Goal: Transaction & Acquisition: Download file/media

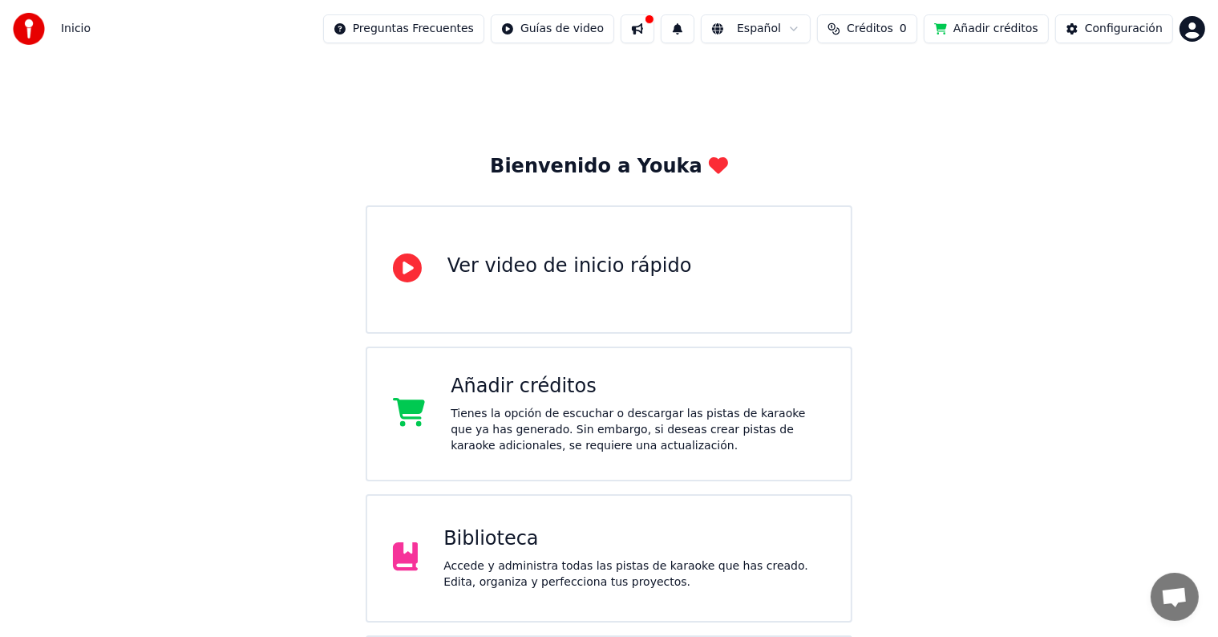
click at [976, 31] on button "Añadir créditos" at bounding box center [986, 28] width 125 height 29
click at [990, 25] on button "Añadir créditos" at bounding box center [986, 28] width 125 height 29
click at [993, 29] on button "Añadir créditos" at bounding box center [986, 28] width 125 height 29
click at [522, 538] on div "Biblioteca" at bounding box center [634, 539] width 382 height 26
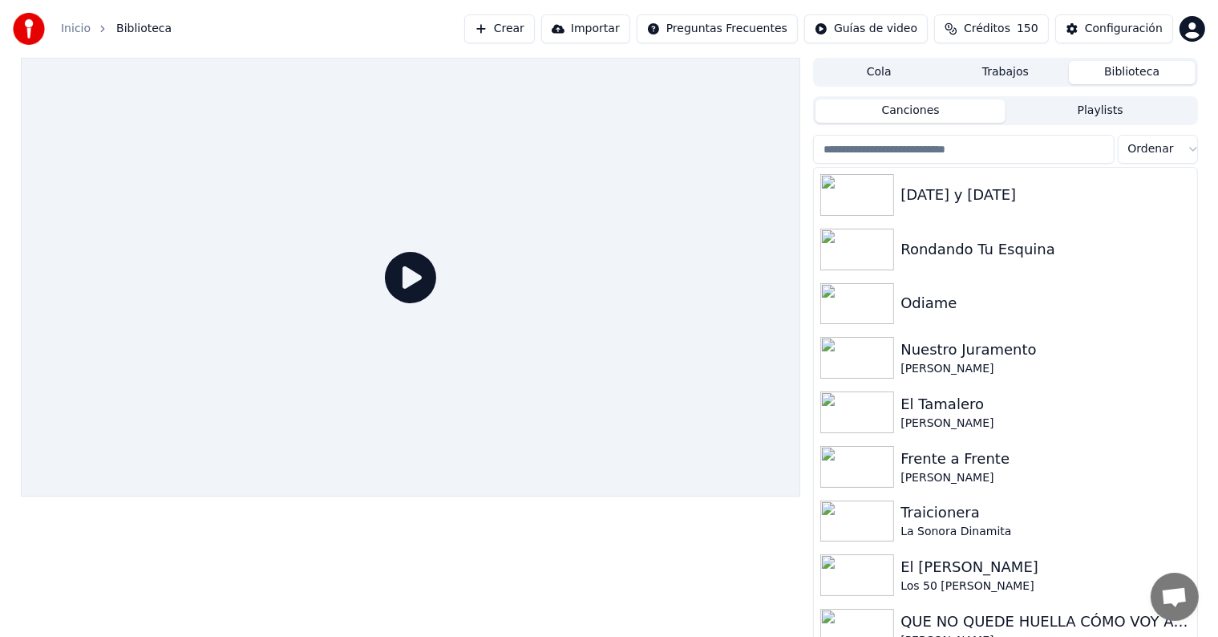
click at [619, 31] on button "Importar" at bounding box center [585, 28] width 89 height 29
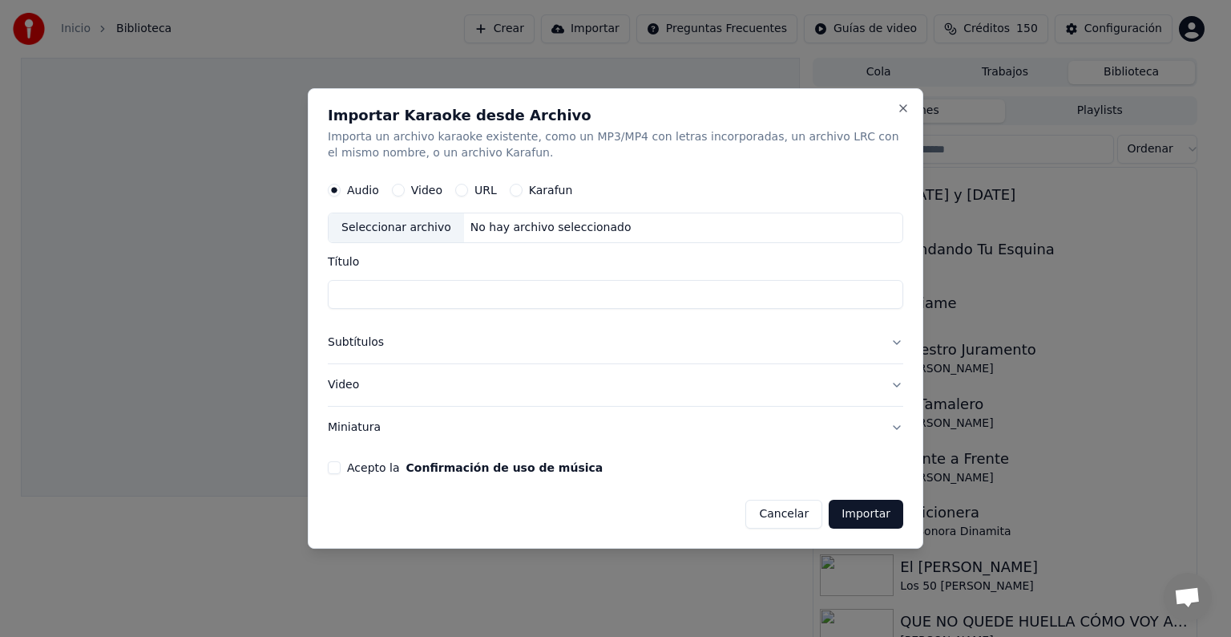
click at [411, 191] on label "Video" at bounding box center [426, 189] width 31 height 11
click at [405, 191] on button "Video" at bounding box center [398, 190] width 13 height 13
click at [414, 224] on div "Seleccionar archivo" at bounding box center [396, 227] width 135 height 29
type input "**********"
click at [875, 516] on button "Importar" at bounding box center [866, 513] width 75 height 29
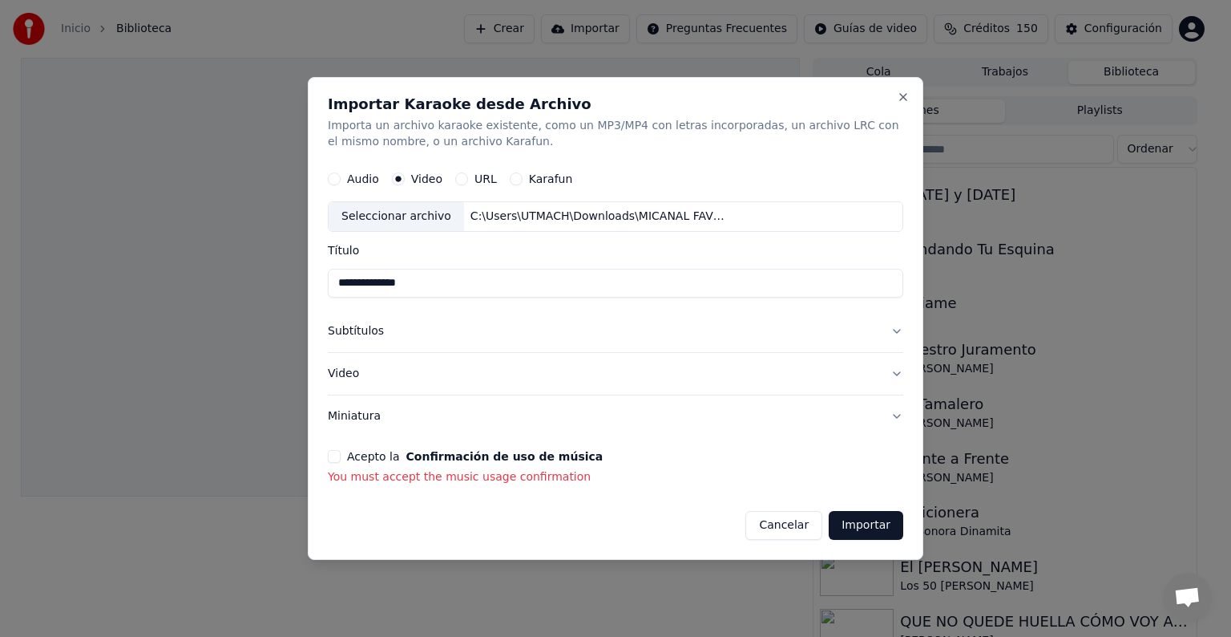
click at [332, 458] on button "Acepto la Confirmación de uso de música" at bounding box center [334, 456] width 13 height 13
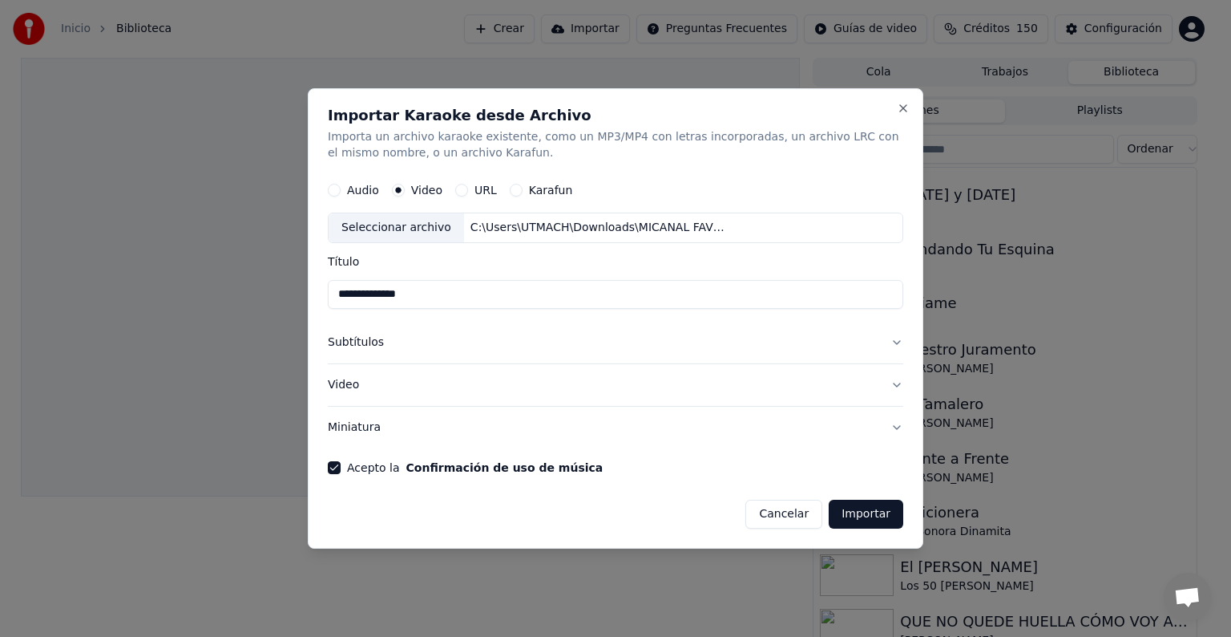
click at [881, 518] on button "Importar" at bounding box center [866, 513] width 75 height 29
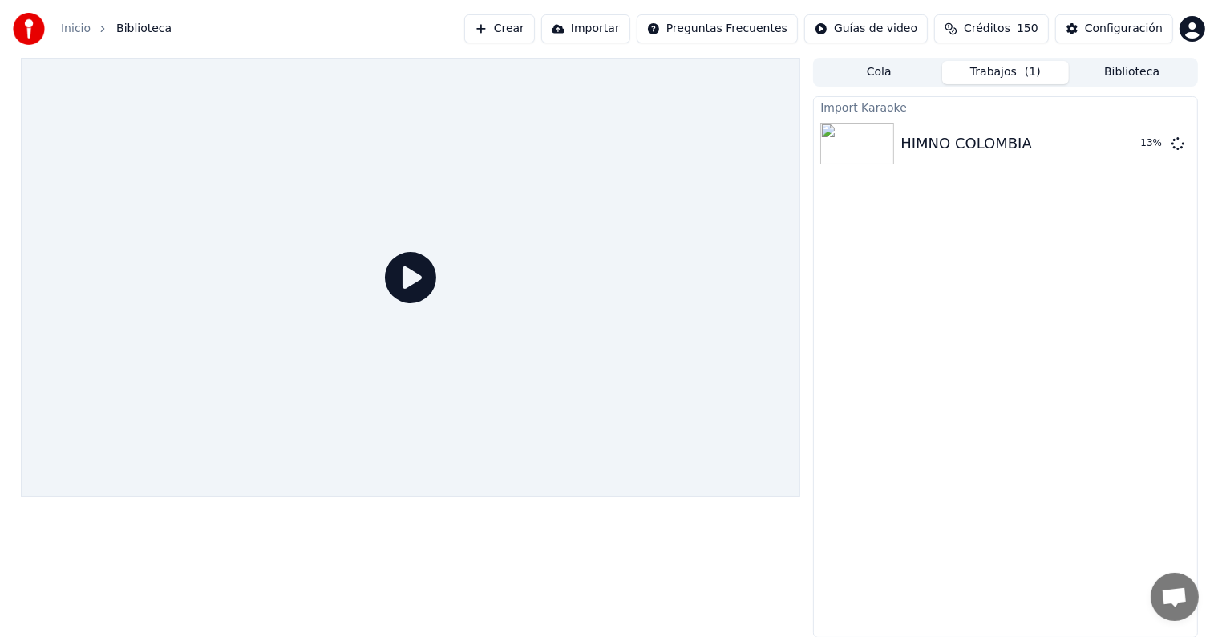
click at [410, 282] on icon at bounding box center [410, 277] width 51 height 51
click at [414, 275] on icon at bounding box center [410, 277] width 51 height 51
click at [1122, 143] on button "Reproducir" at bounding box center [1121, 143] width 88 height 29
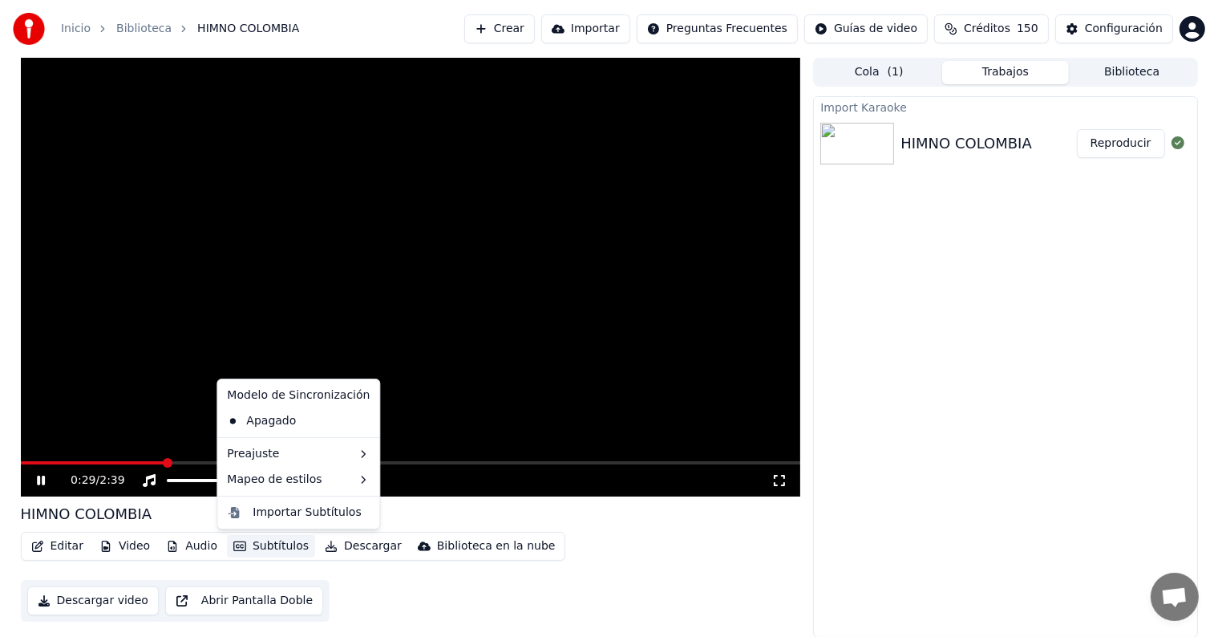
click at [266, 548] on button "Subtítulos" at bounding box center [271, 546] width 88 height 22
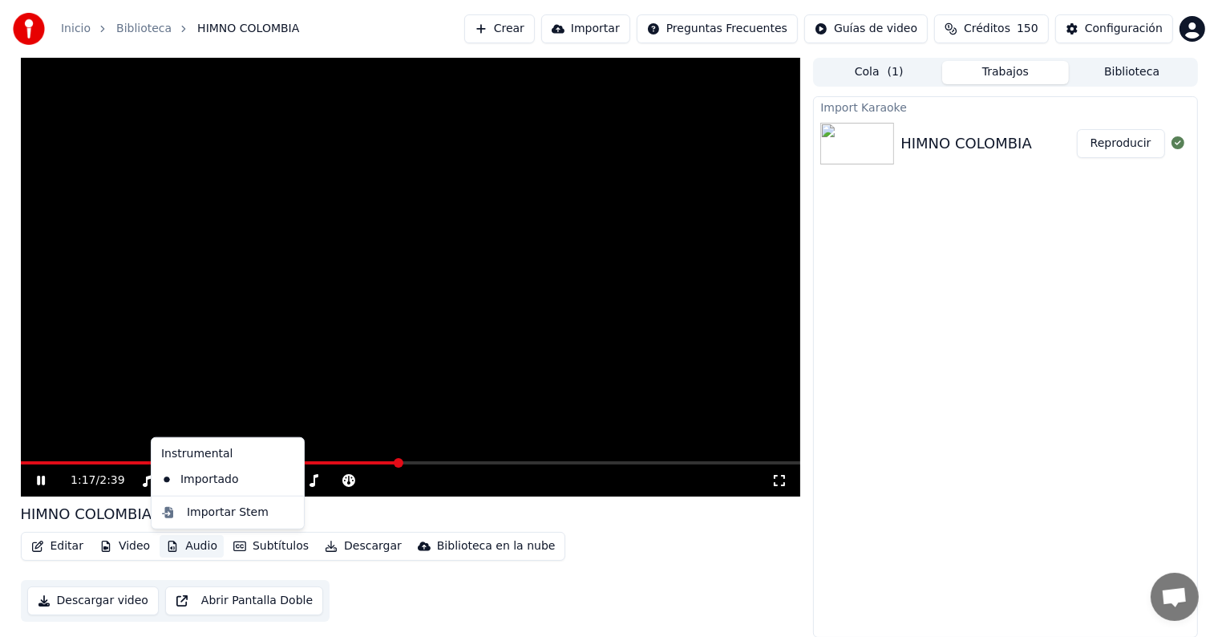
click at [1039, 315] on div "Import Karaoke HIMNO COLOMBIA Reproducir" at bounding box center [1005, 366] width 384 height 541
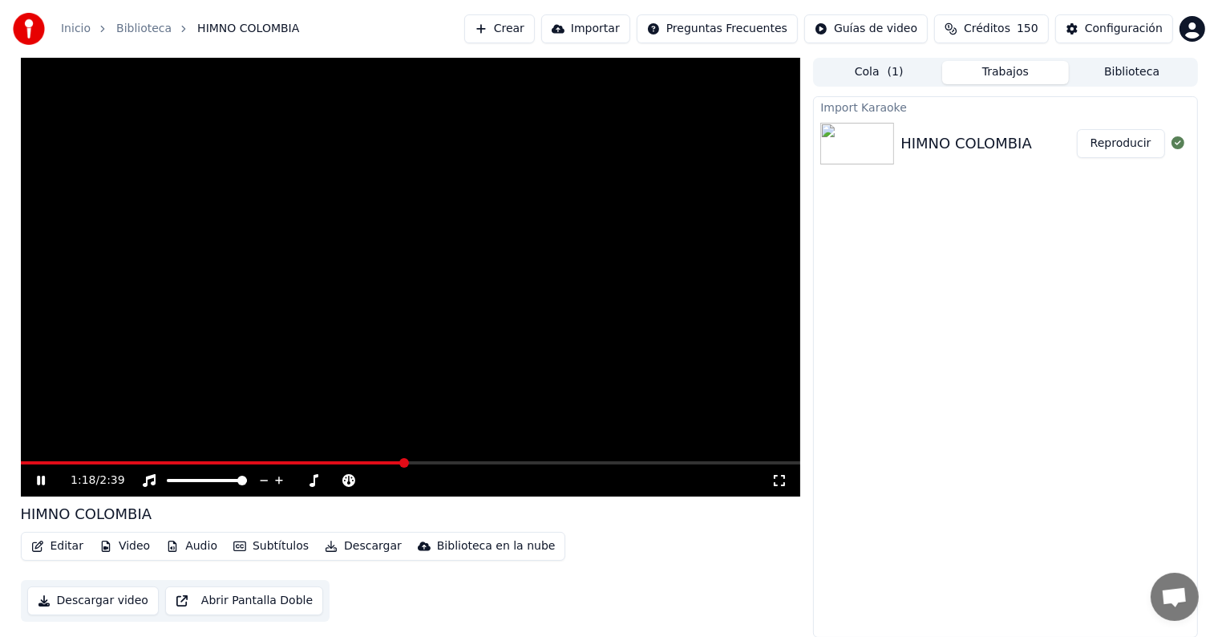
click at [535, 34] on button "Crear" at bounding box center [499, 28] width 71 height 29
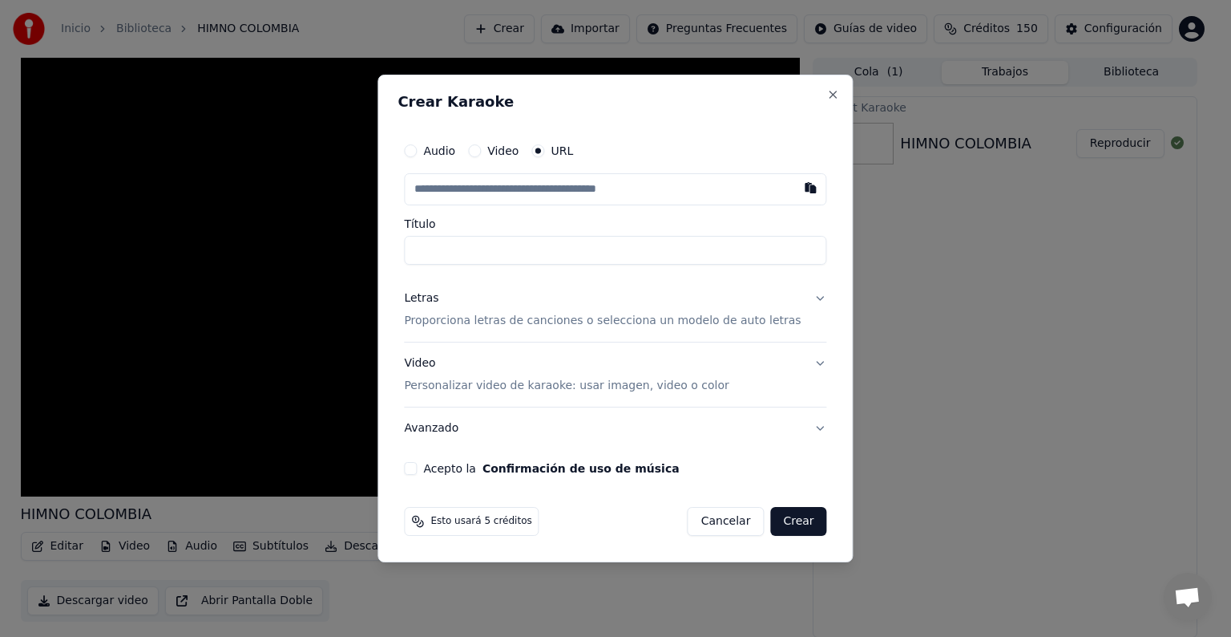
click at [507, 148] on label "Video" at bounding box center [502, 150] width 31 height 11
click at [481, 148] on button "Video" at bounding box center [474, 150] width 13 height 13
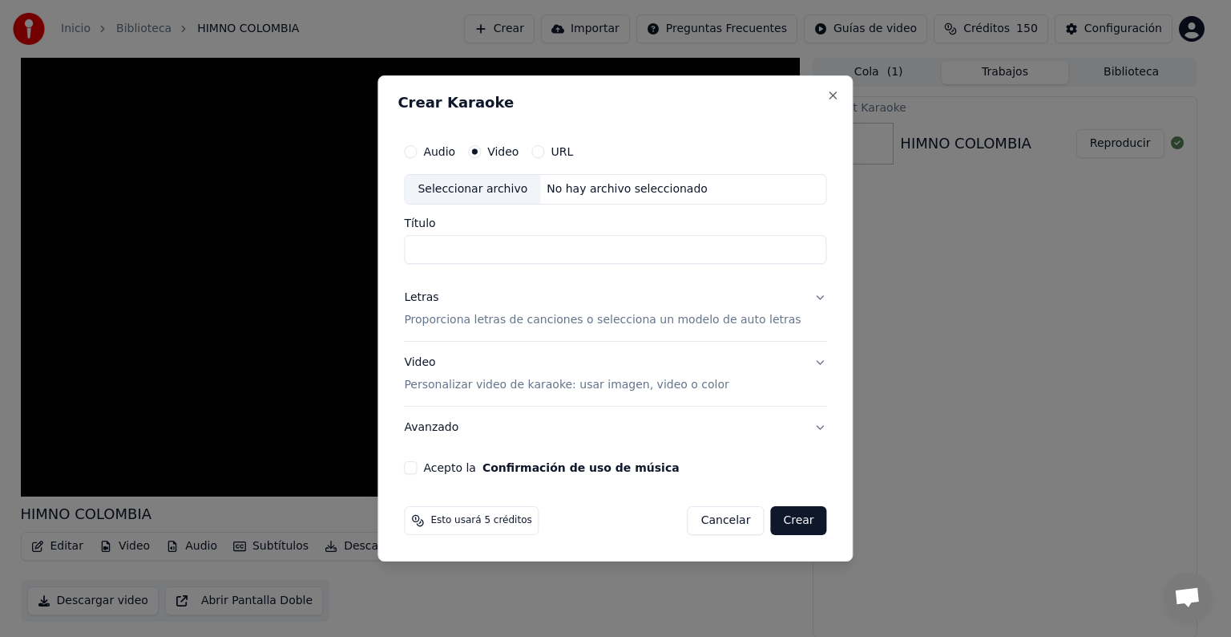
click at [500, 188] on div "Seleccionar archivo" at bounding box center [472, 189] width 135 height 29
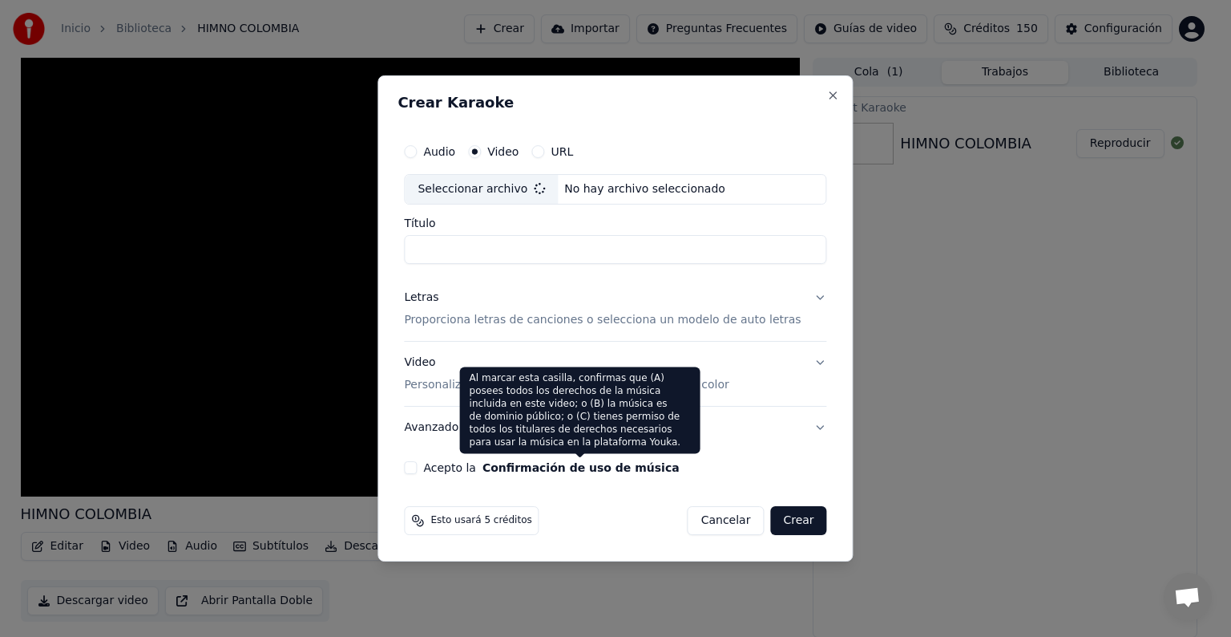
type input "**********"
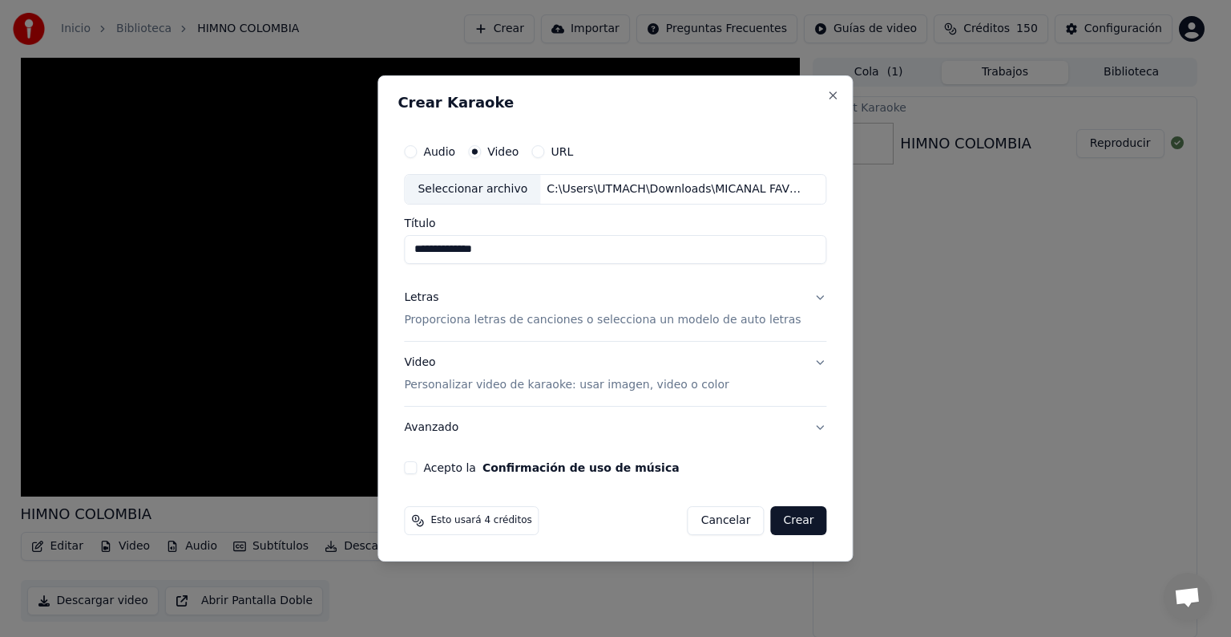
click at [417, 465] on button "Acepto la Confirmación de uso de música" at bounding box center [410, 467] width 13 height 13
click at [809, 295] on button "Letras Proporciona letras de canciones o selecciona un modelo de auto letras" at bounding box center [615, 309] width 422 height 64
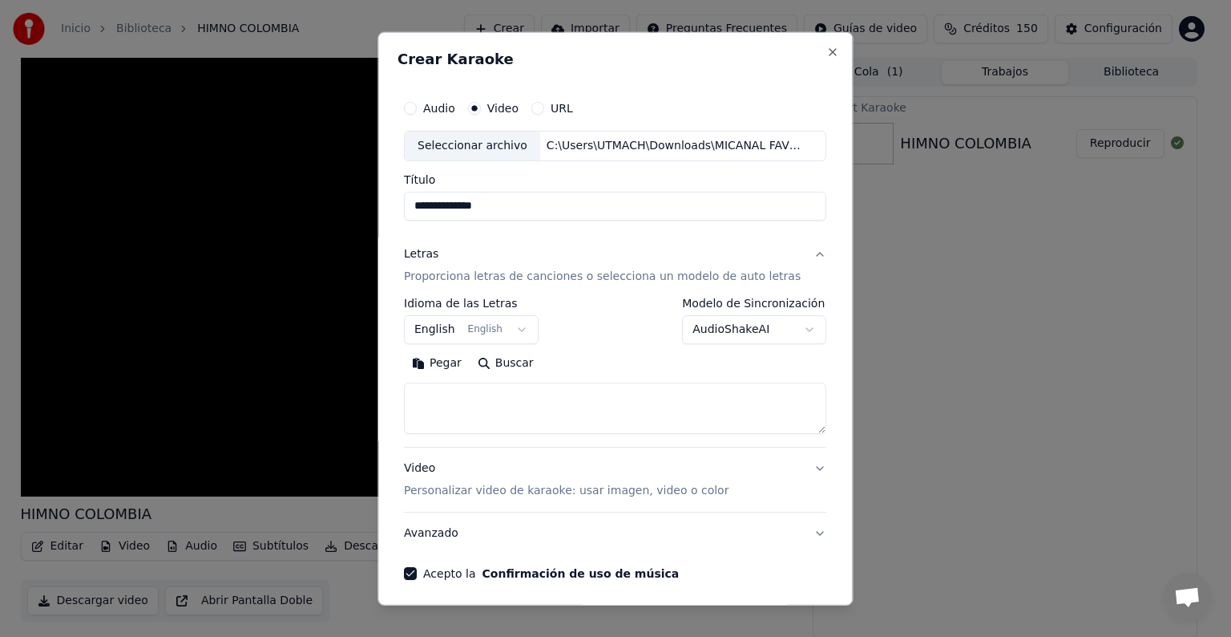
click at [789, 325] on body "**********" at bounding box center [609, 318] width 1218 height 637
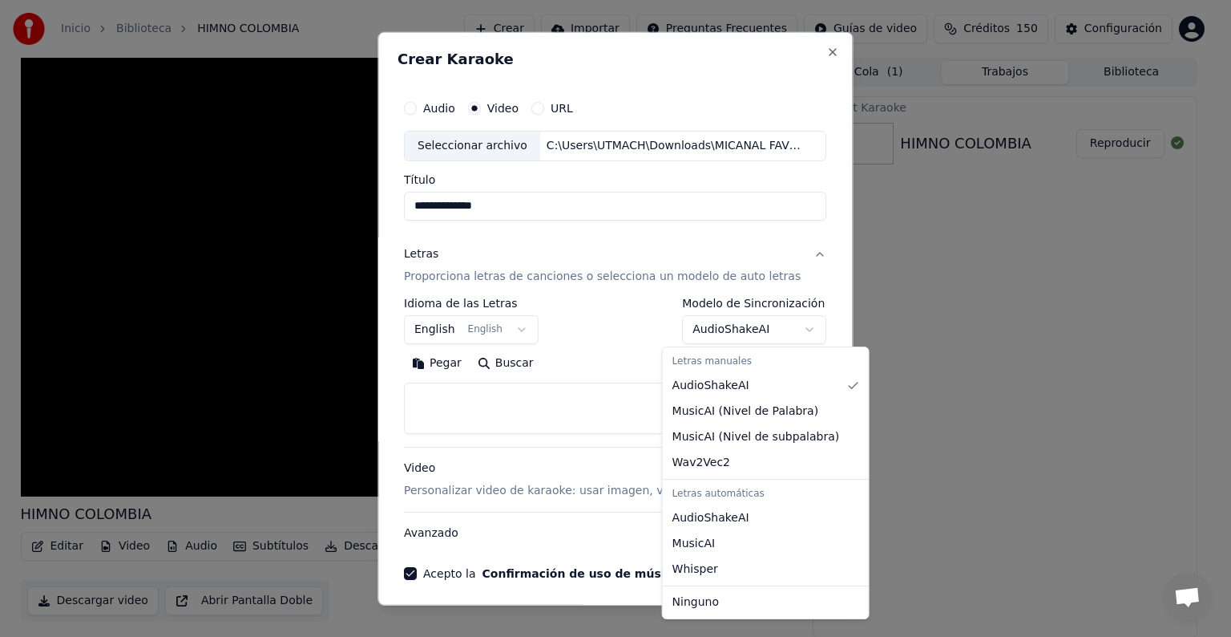
select select "**********"
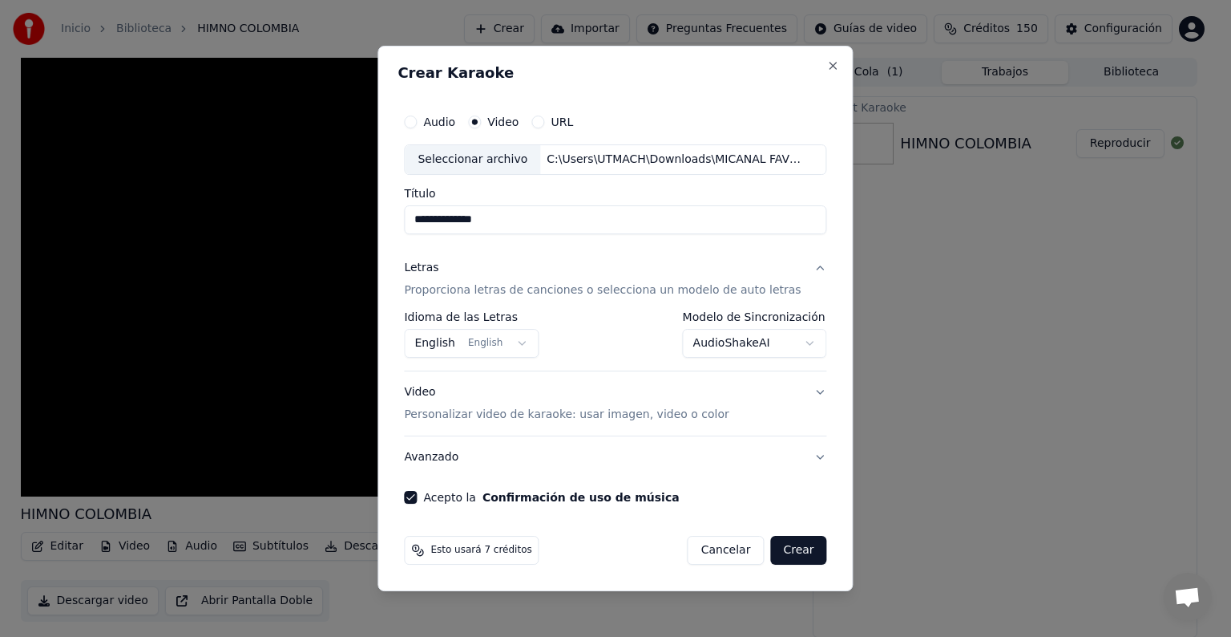
click at [529, 342] on button "English English" at bounding box center [471, 343] width 135 height 29
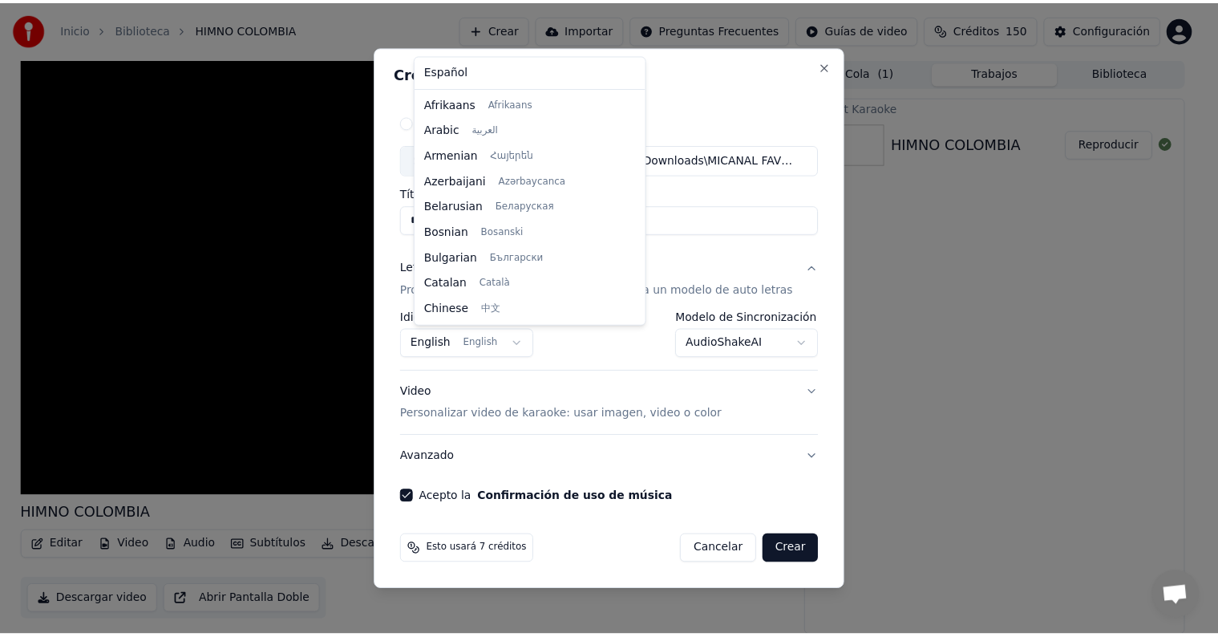
scroll to position [128, 0]
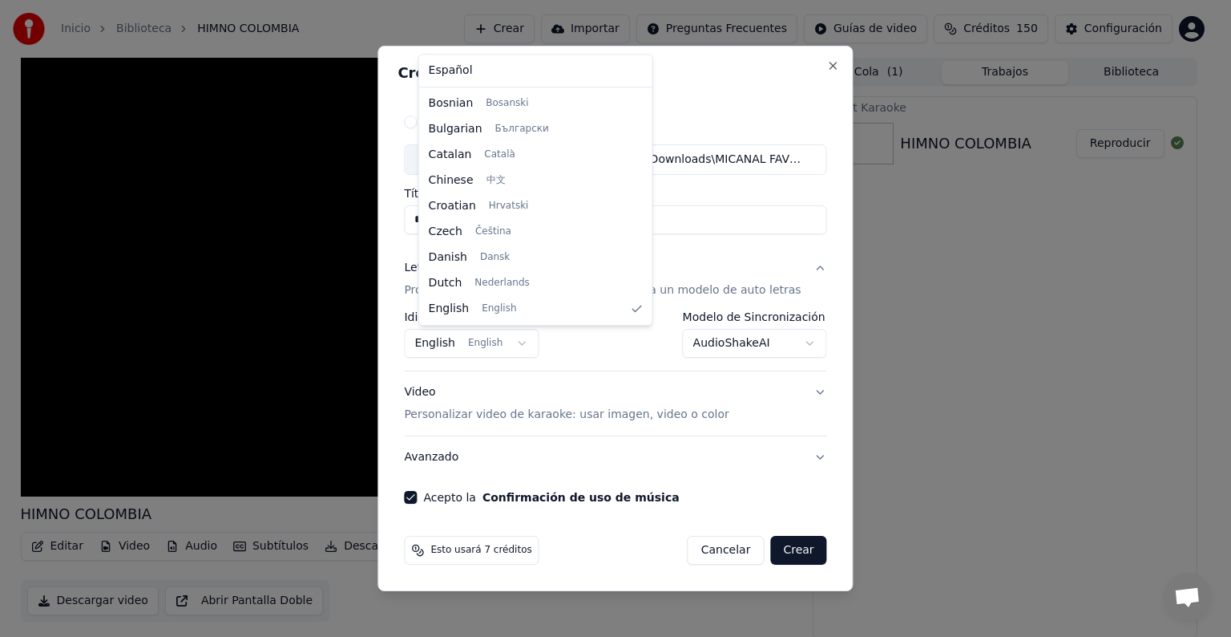
select select "**"
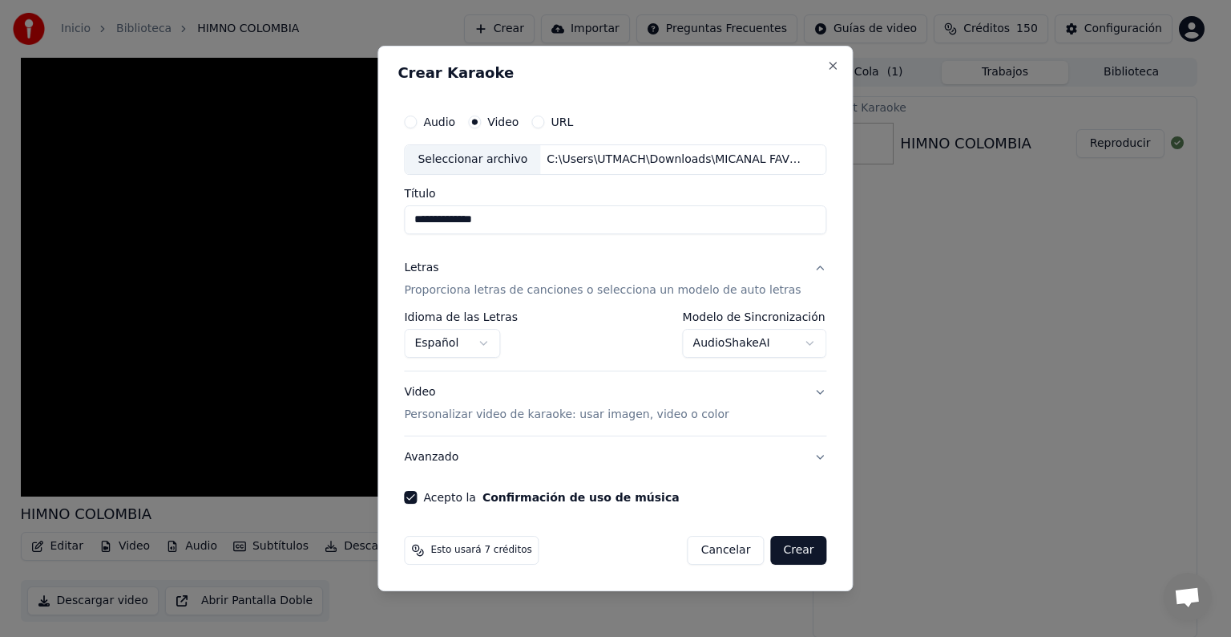
click at [795, 554] on button "Crear" at bounding box center [798, 550] width 56 height 29
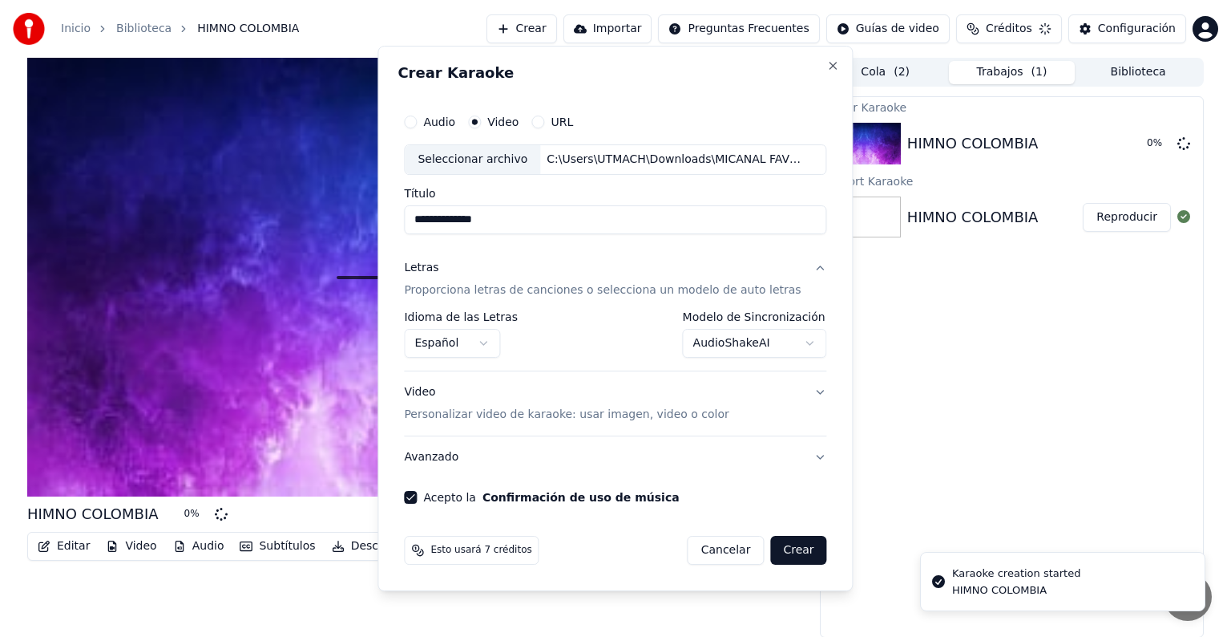
select select "**********"
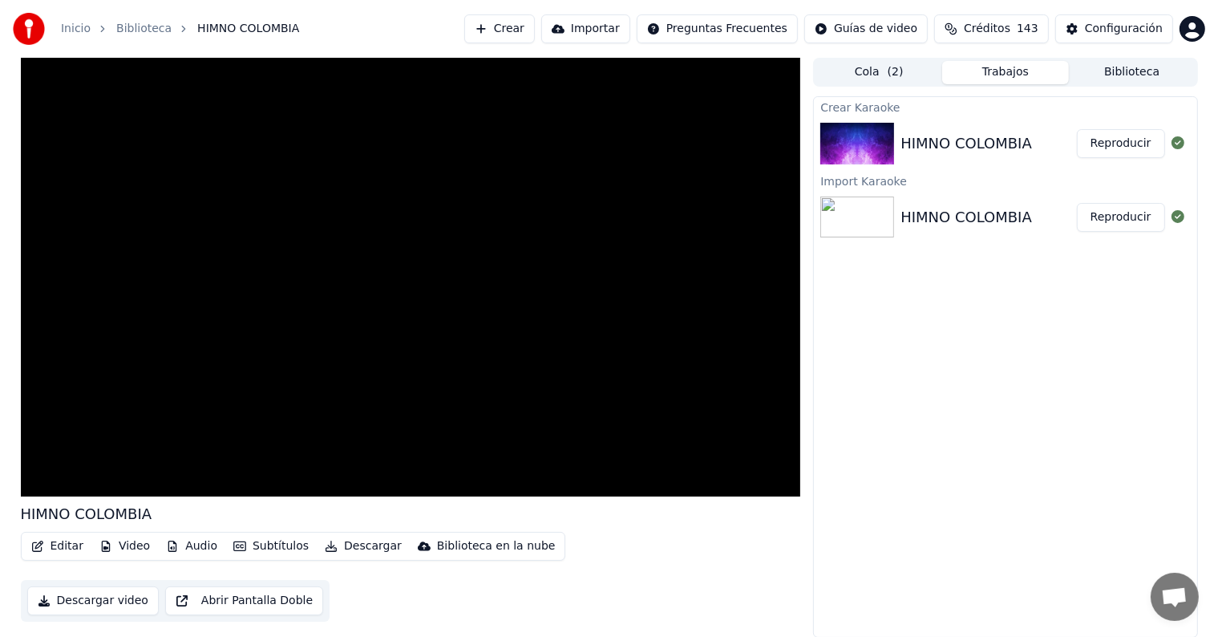
click at [1119, 138] on button "Reproducir" at bounding box center [1121, 143] width 88 height 29
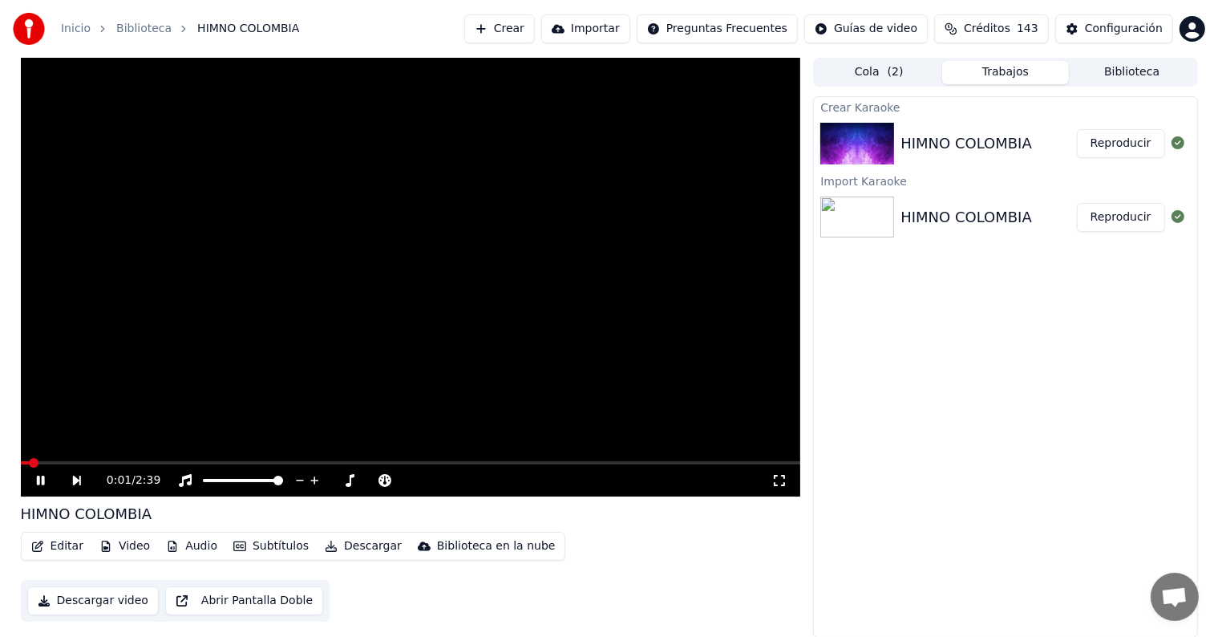
click at [88, 464] on span at bounding box center [411, 462] width 780 height 3
click at [44, 478] on icon at bounding box center [40, 480] width 8 height 10
click at [248, 545] on button "Subtítulos" at bounding box center [271, 546] width 88 height 22
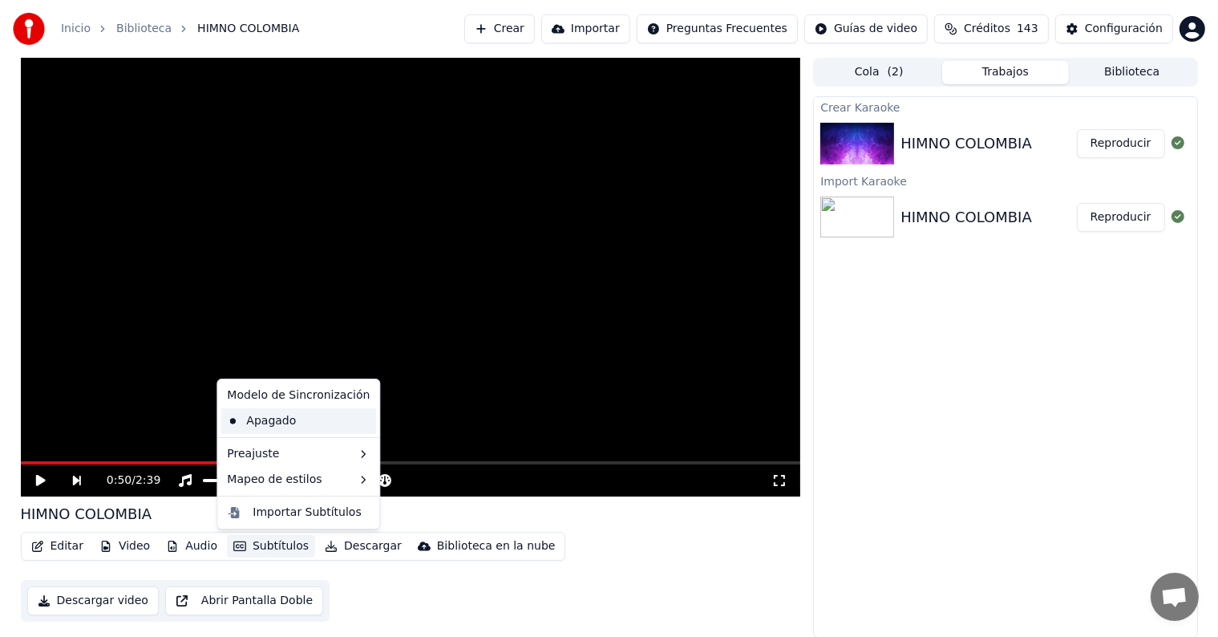
click at [298, 420] on div "Apagado" at bounding box center [298, 421] width 156 height 26
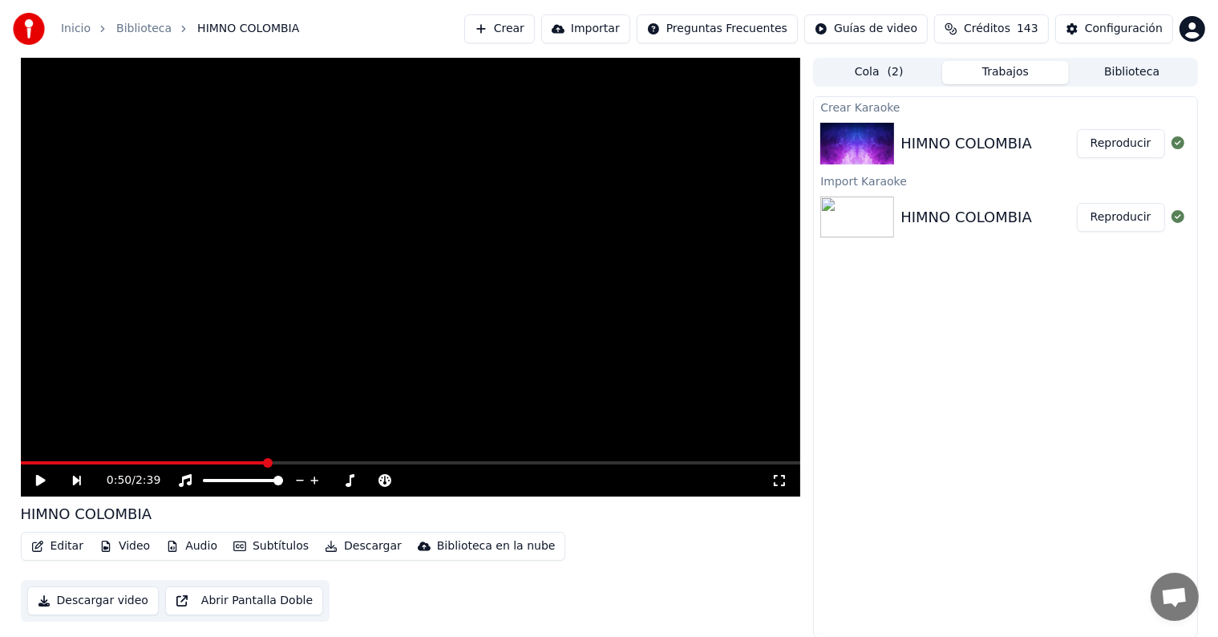
click at [38, 482] on icon at bounding box center [40, 480] width 10 height 11
click at [261, 543] on button "Subtítulos" at bounding box center [271, 546] width 88 height 22
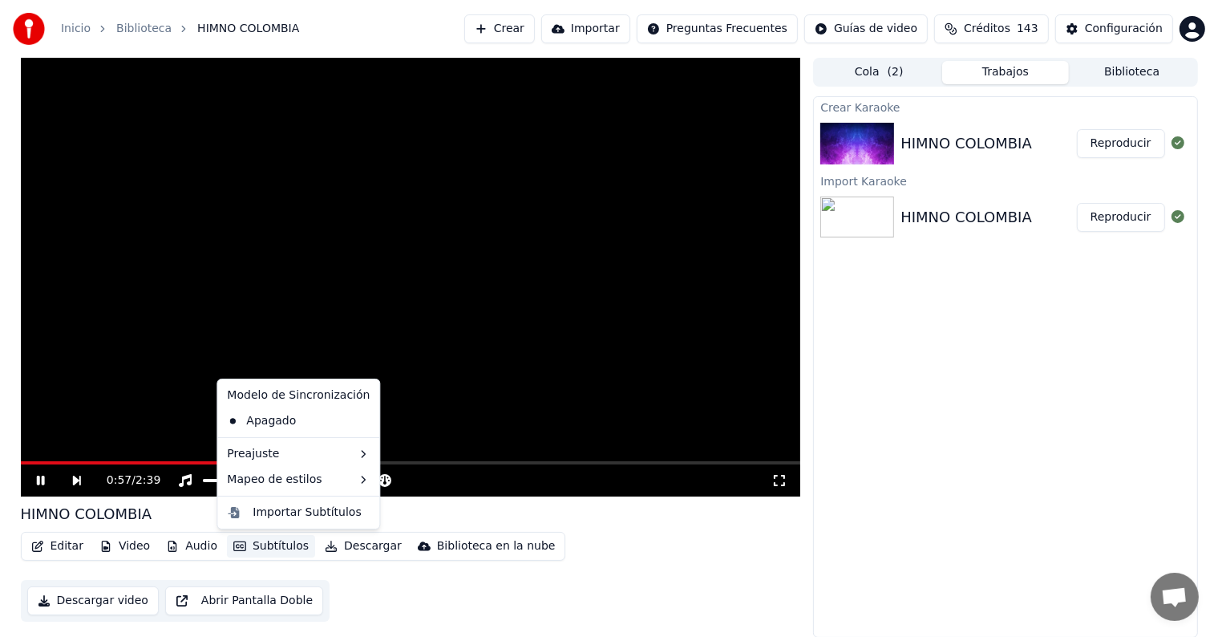
click at [1091, 373] on div "Crear Karaoke HIMNO COLOMBIA Reproducir Import Karaoke HIMNO COLOMBIA Reproducir" at bounding box center [1005, 366] width 384 height 541
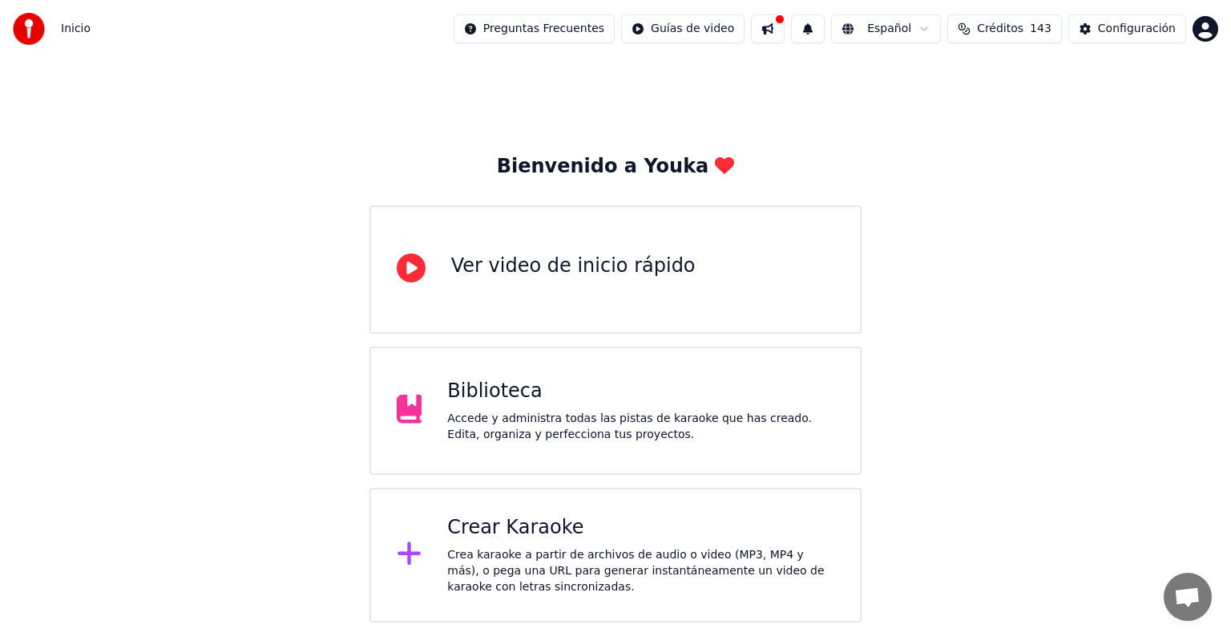
click at [538, 387] on div "Biblioteca" at bounding box center [640, 391] width 387 height 26
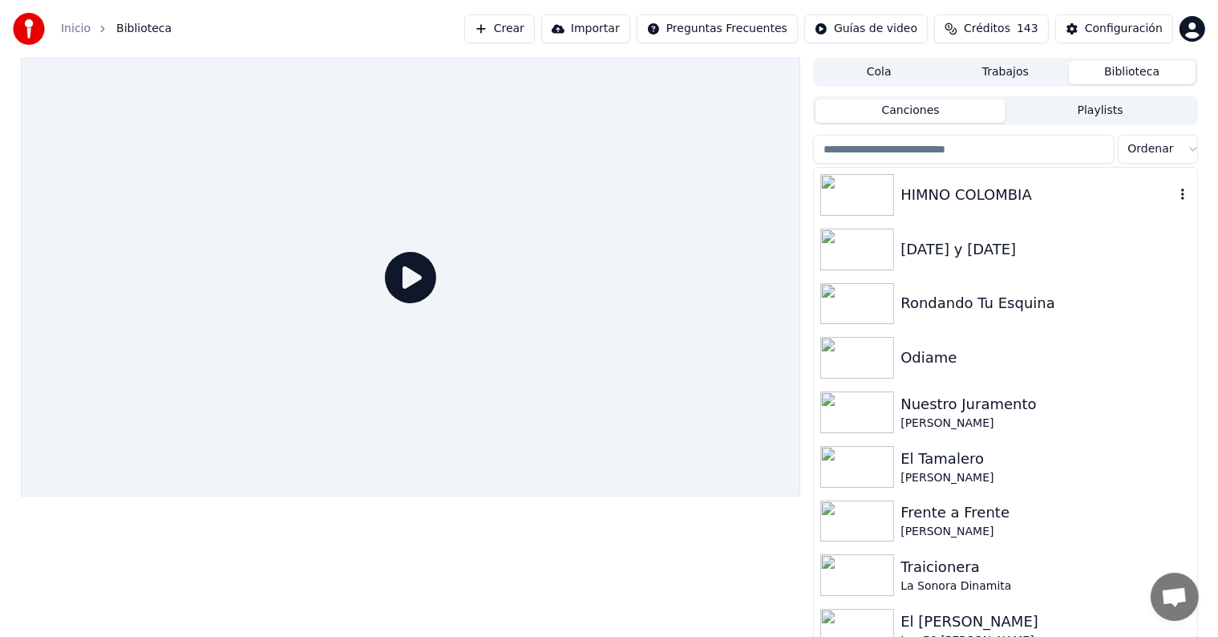
click at [984, 197] on div "HIMNO COLOMBIA" at bounding box center [1036, 195] width 273 height 22
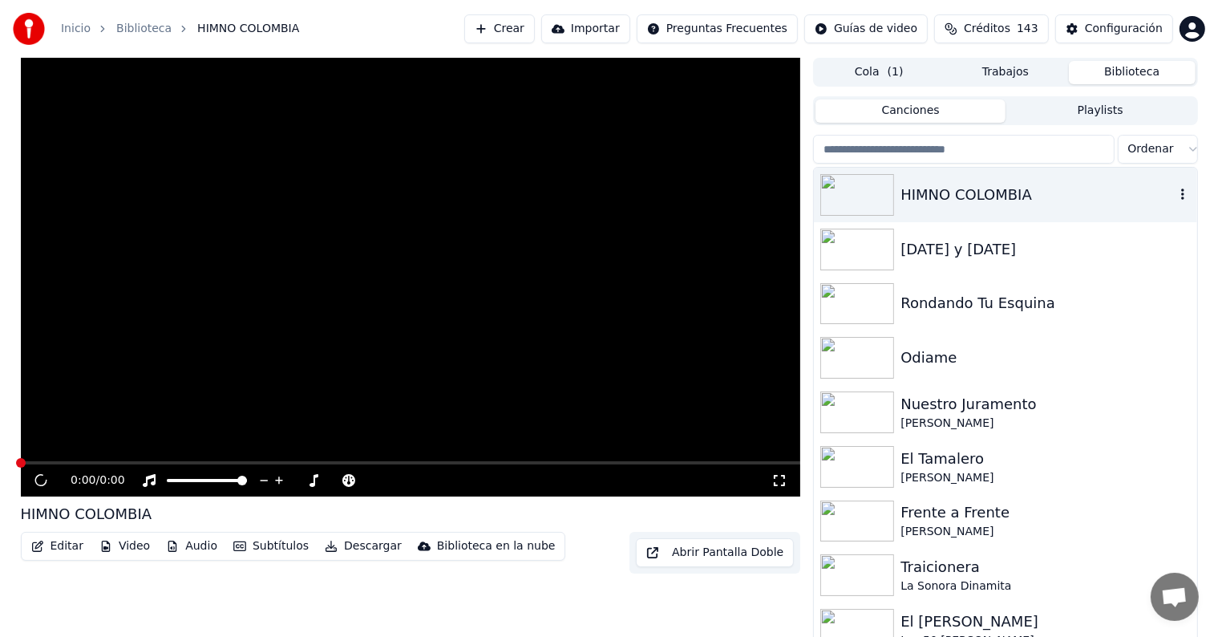
click at [984, 197] on div "HIMNO COLOMBIA" at bounding box center [1036, 195] width 273 height 22
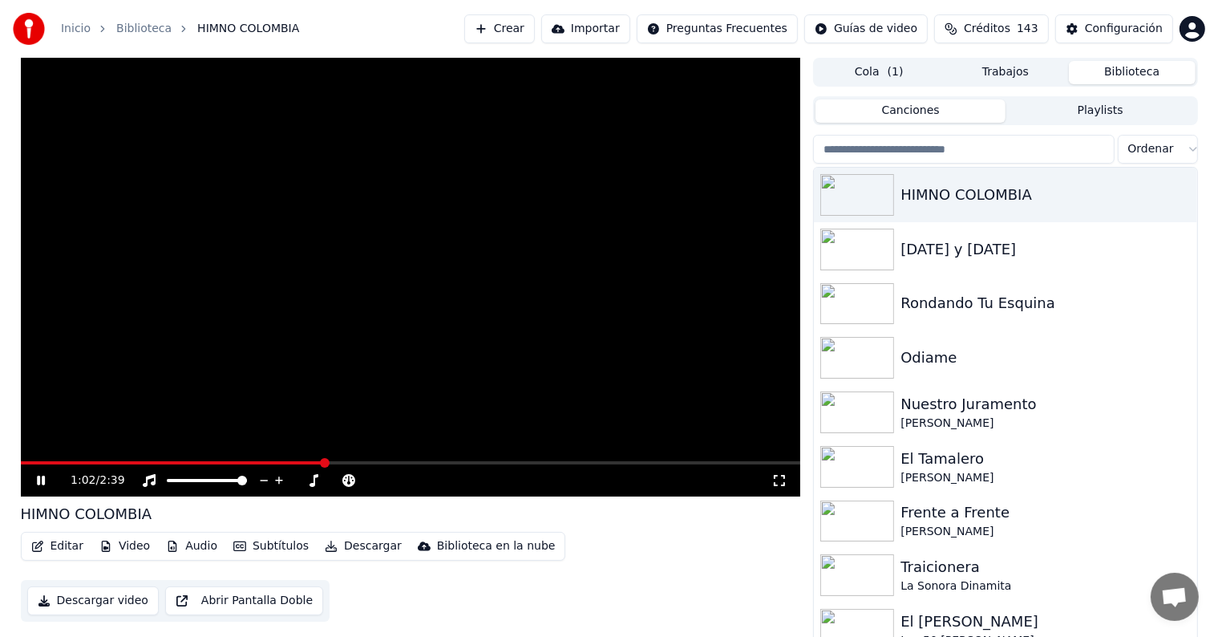
click at [325, 462] on span at bounding box center [411, 462] width 780 height 3
click at [535, 25] on button "Crear" at bounding box center [499, 28] width 71 height 29
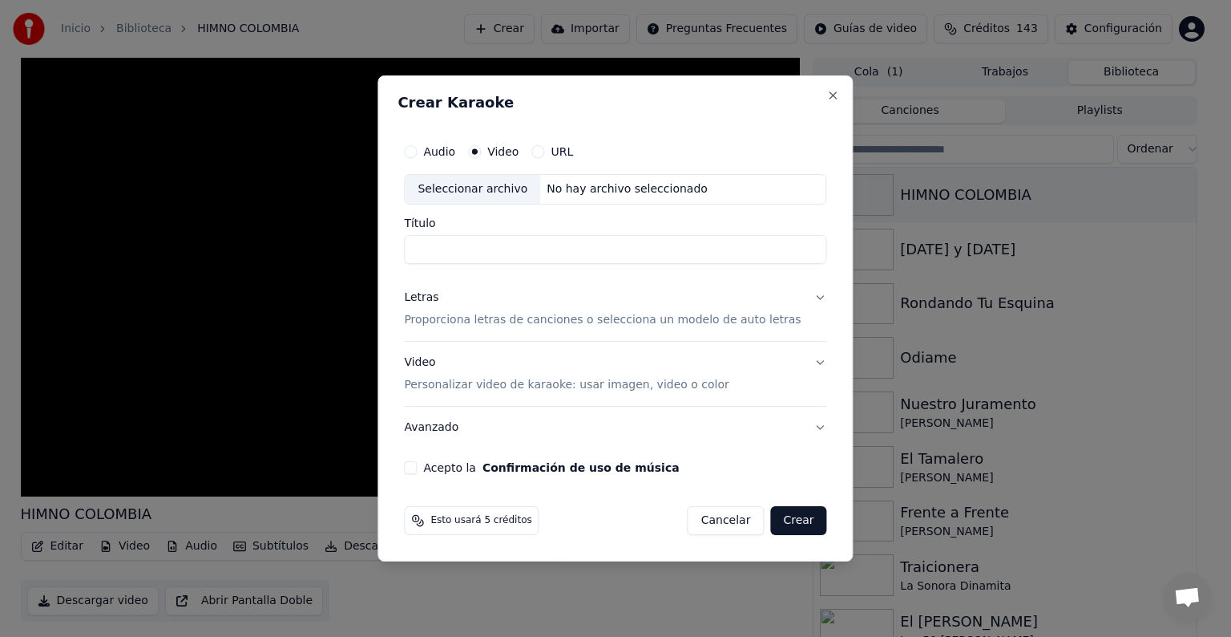
click at [711, 531] on button "Cancelar" at bounding box center [726, 520] width 77 height 29
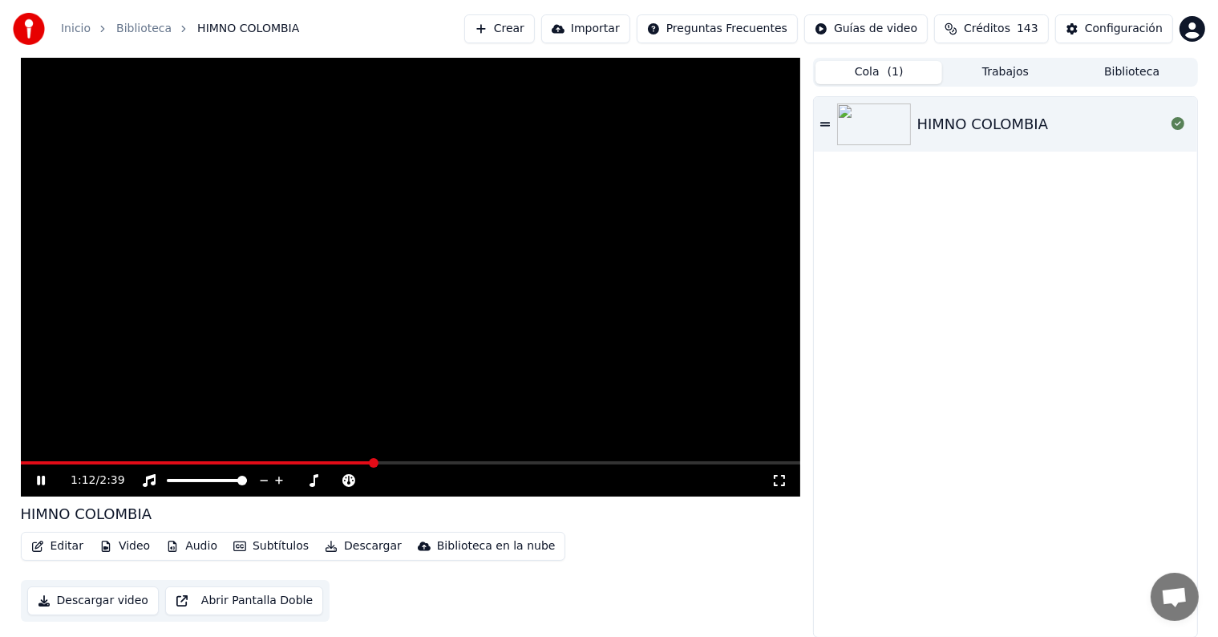
click at [895, 69] on span "( 1 )" at bounding box center [895, 72] width 16 height 16
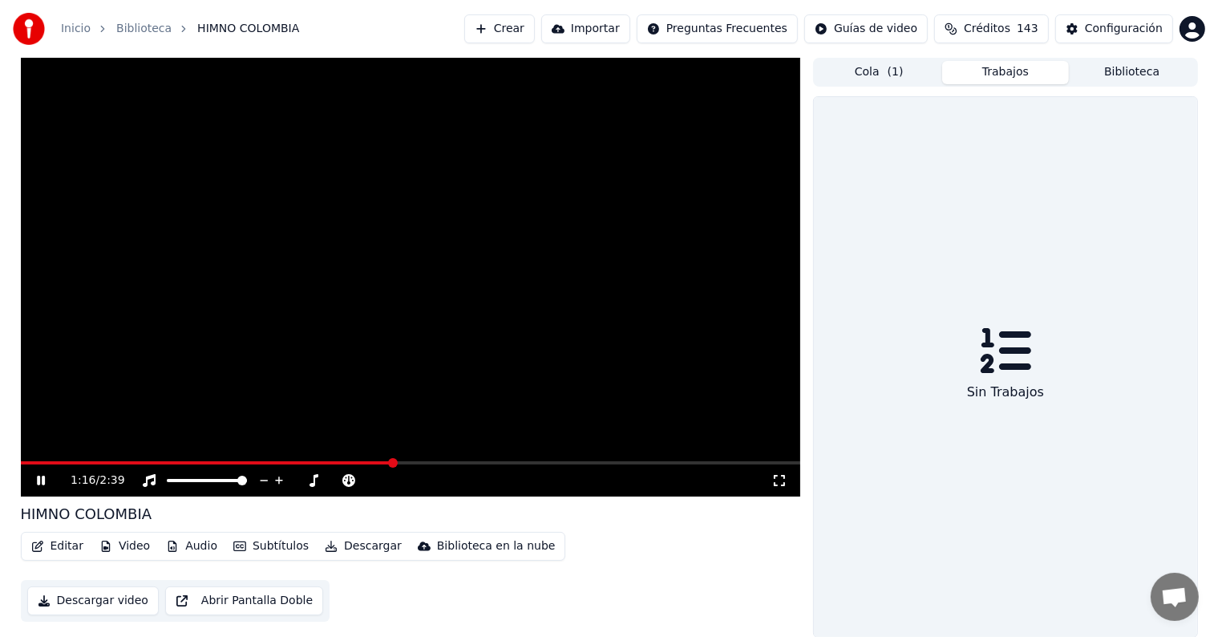
click at [1019, 76] on button "Trabajos" at bounding box center [1005, 72] width 127 height 23
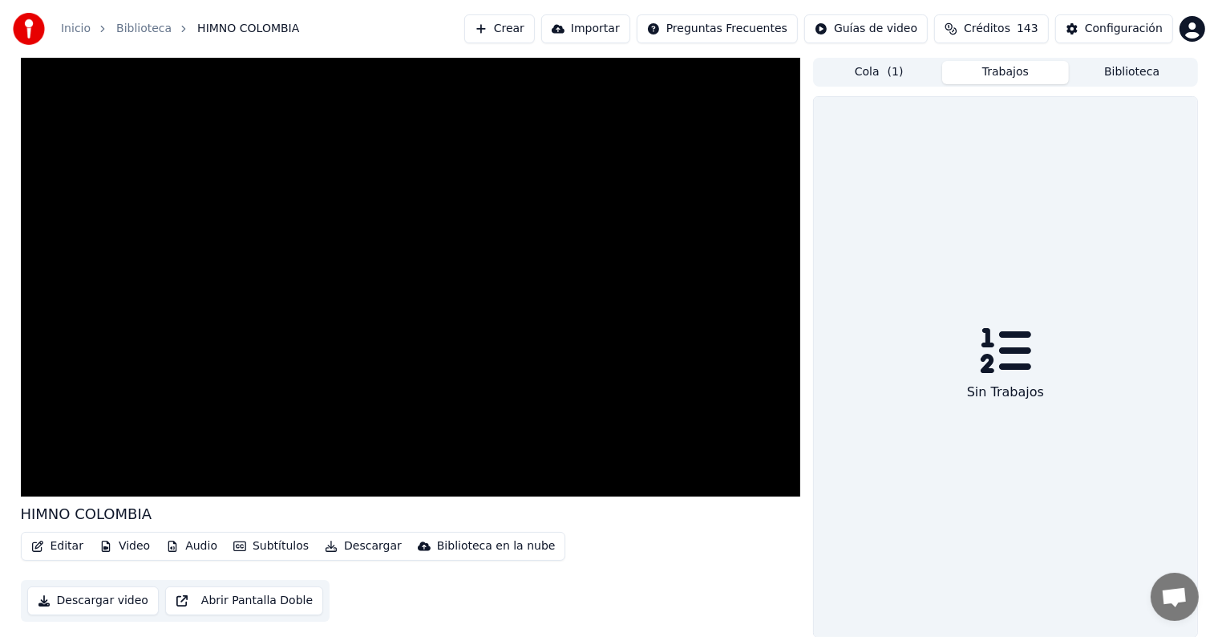
click at [901, 75] on button "Cola ( 1 )" at bounding box center [878, 72] width 127 height 23
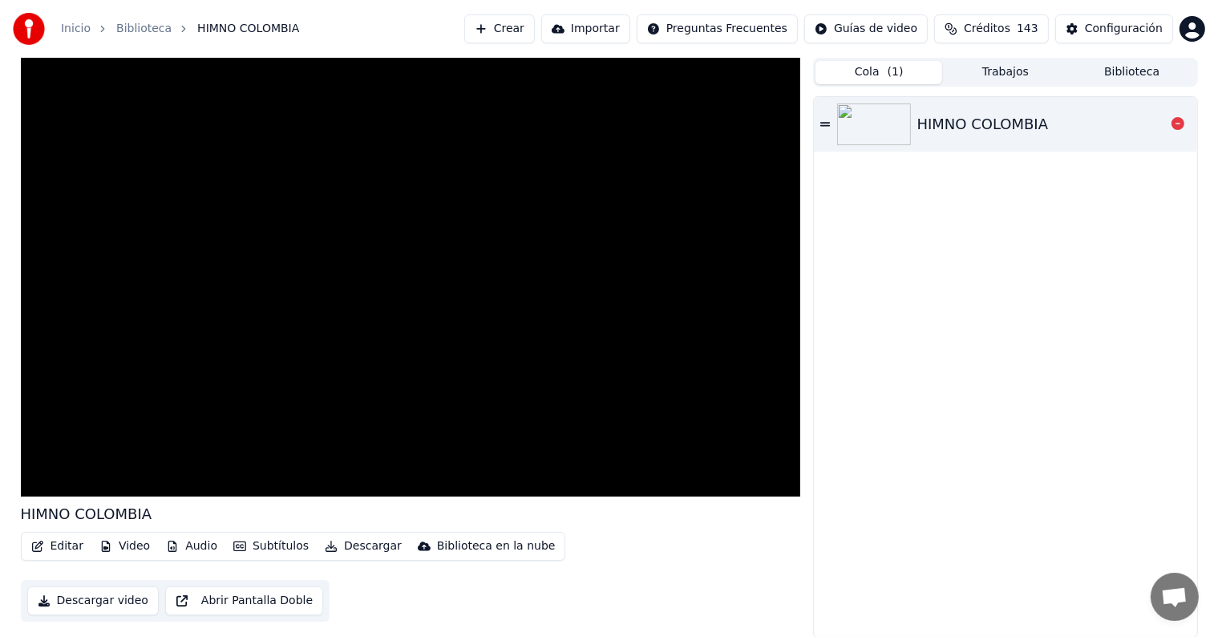
click at [822, 122] on icon at bounding box center [825, 124] width 10 height 4
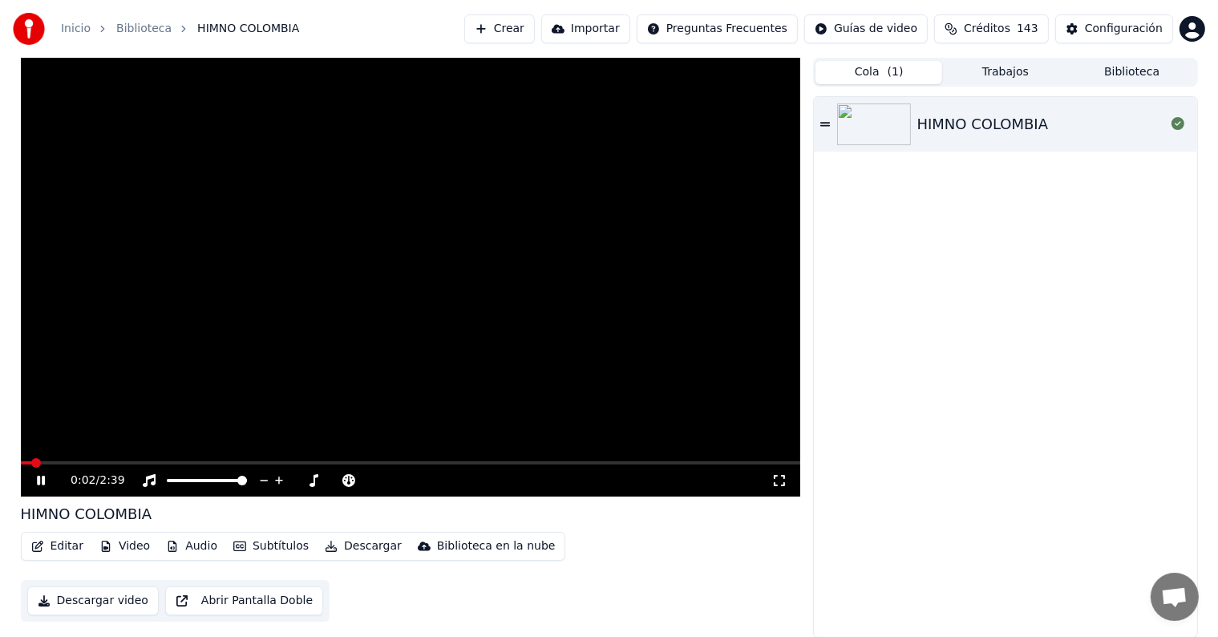
click at [83, 463] on span at bounding box center [411, 462] width 780 height 3
click at [128, 463] on span at bounding box center [411, 462] width 780 height 3
click at [37, 482] on icon at bounding box center [41, 480] width 8 height 10
click at [985, 74] on button "Trabajos" at bounding box center [1005, 72] width 127 height 23
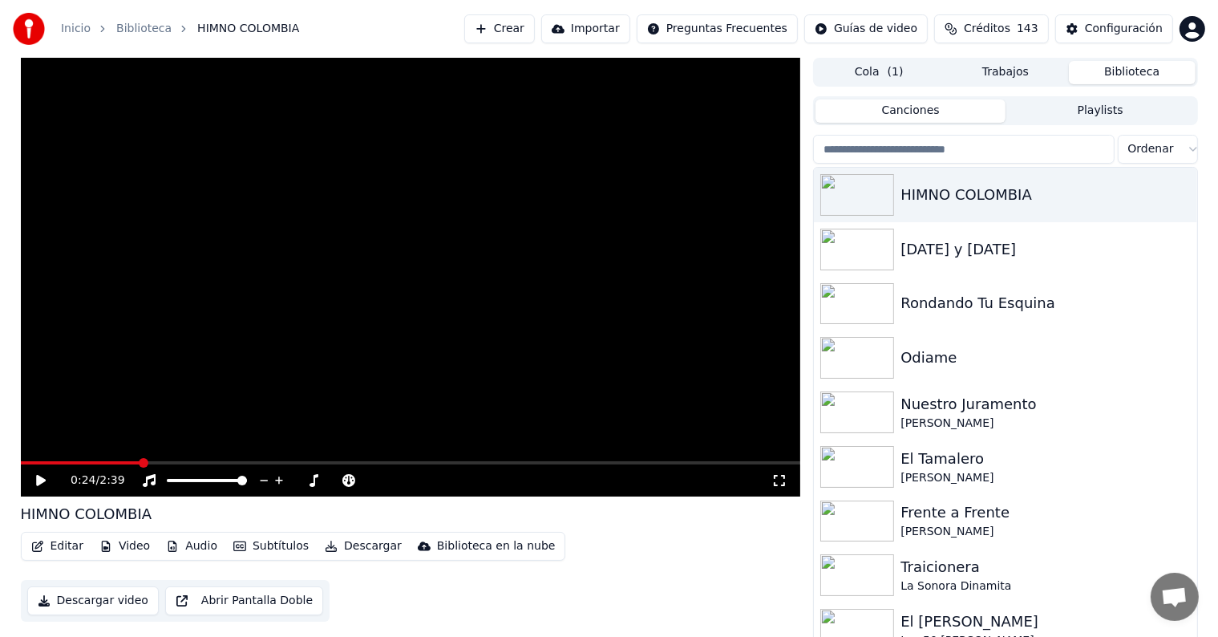
click at [1122, 75] on button "Biblioteca" at bounding box center [1132, 72] width 127 height 23
click at [535, 32] on button "Crear" at bounding box center [499, 28] width 71 height 29
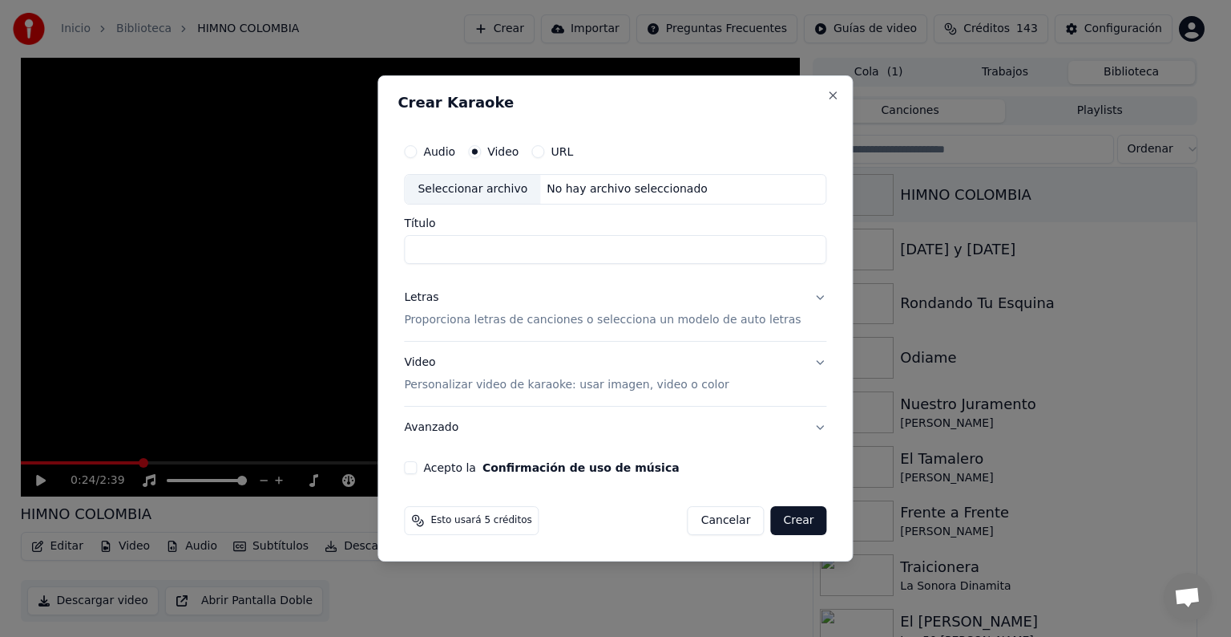
click at [507, 192] on div "Seleccionar archivo" at bounding box center [472, 189] width 135 height 29
type input "**********"
click at [810, 300] on button "Letras Proporciona letras de canciones o selecciona un modelo de auto letras" at bounding box center [615, 309] width 422 height 64
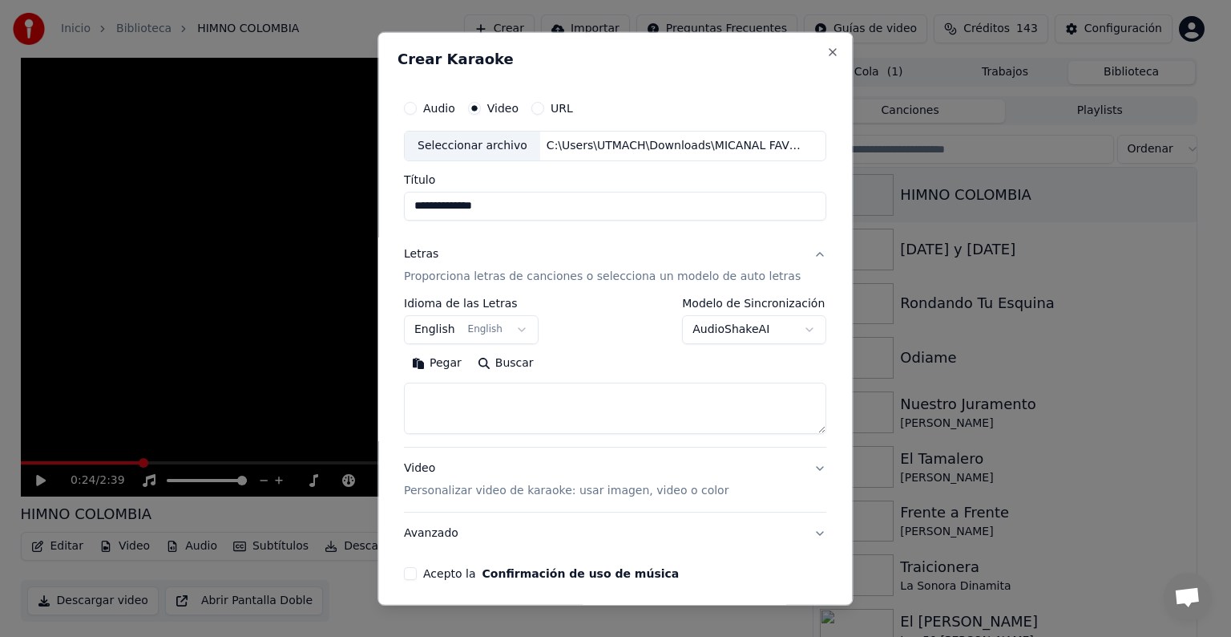
click at [742, 325] on body "**********" at bounding box center [609, 318] width 1218 height 637
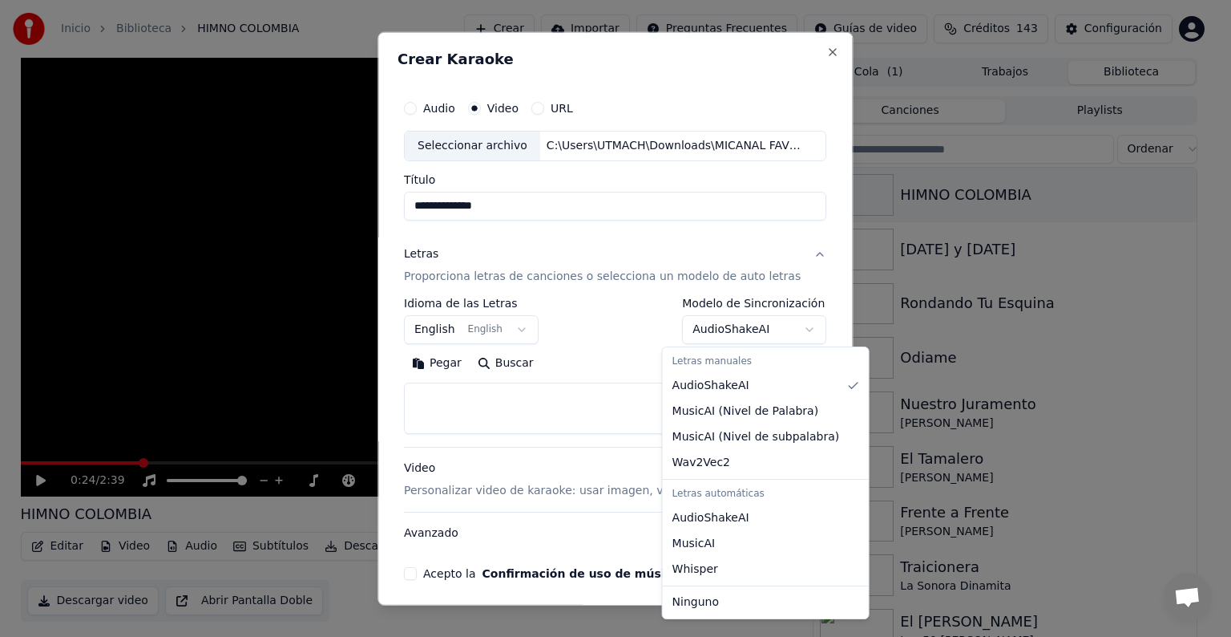
select select "**********"
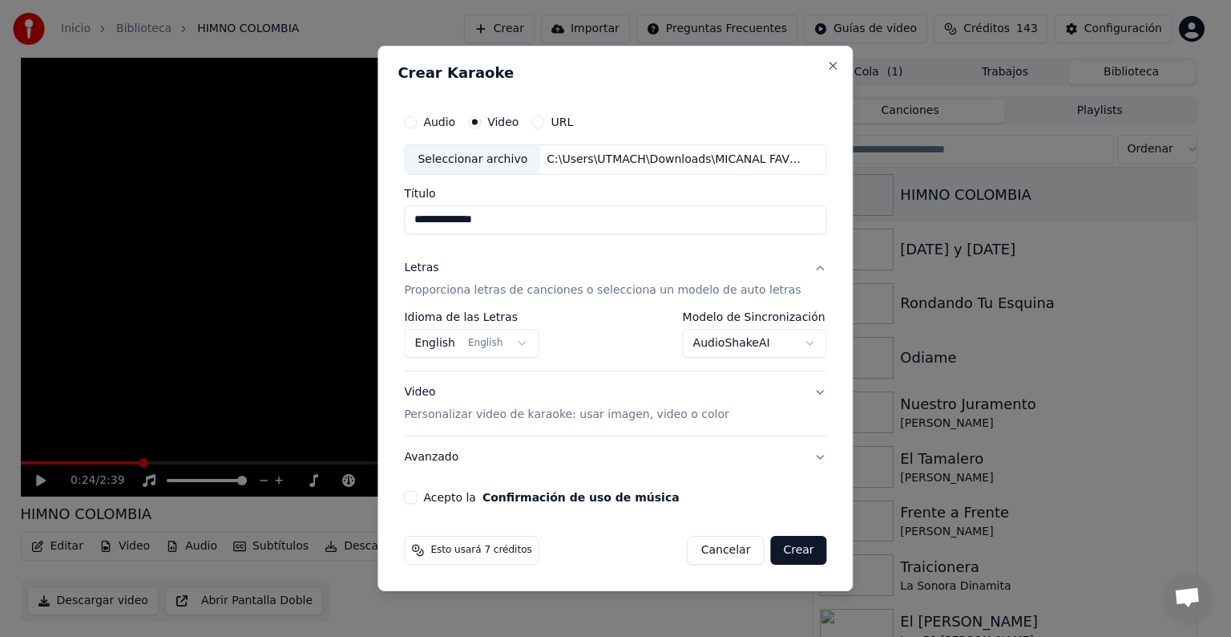
click at [524, 342] on button "English English" at bounding box center [471, 343] width 135 height 29
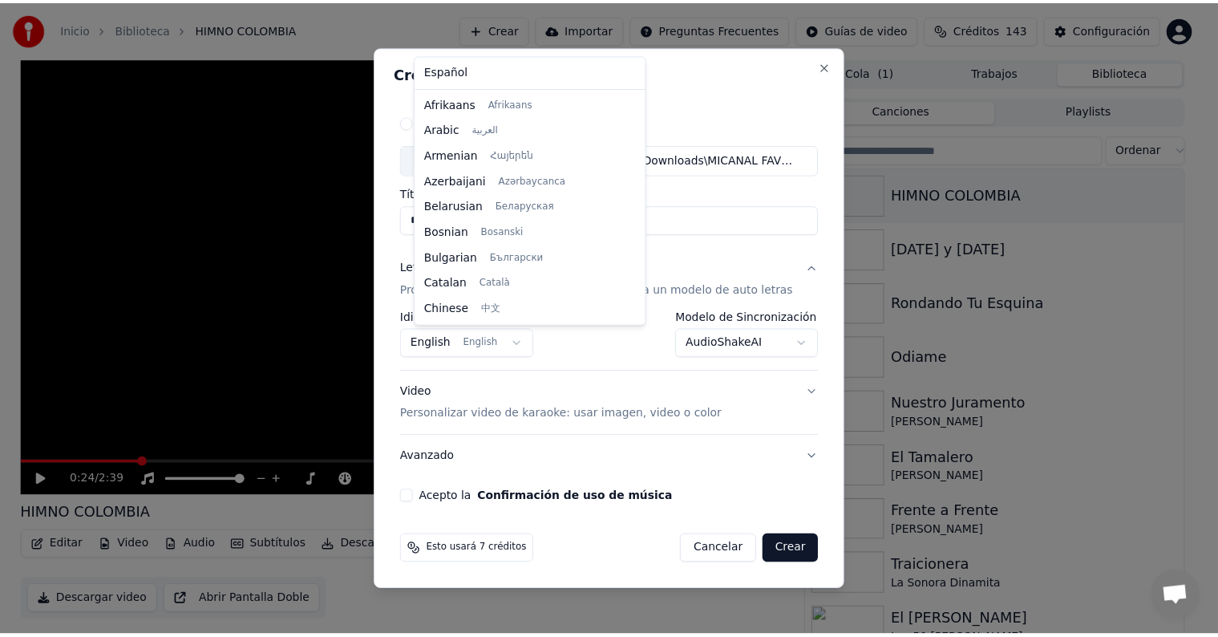
scroll to position [128, 0]
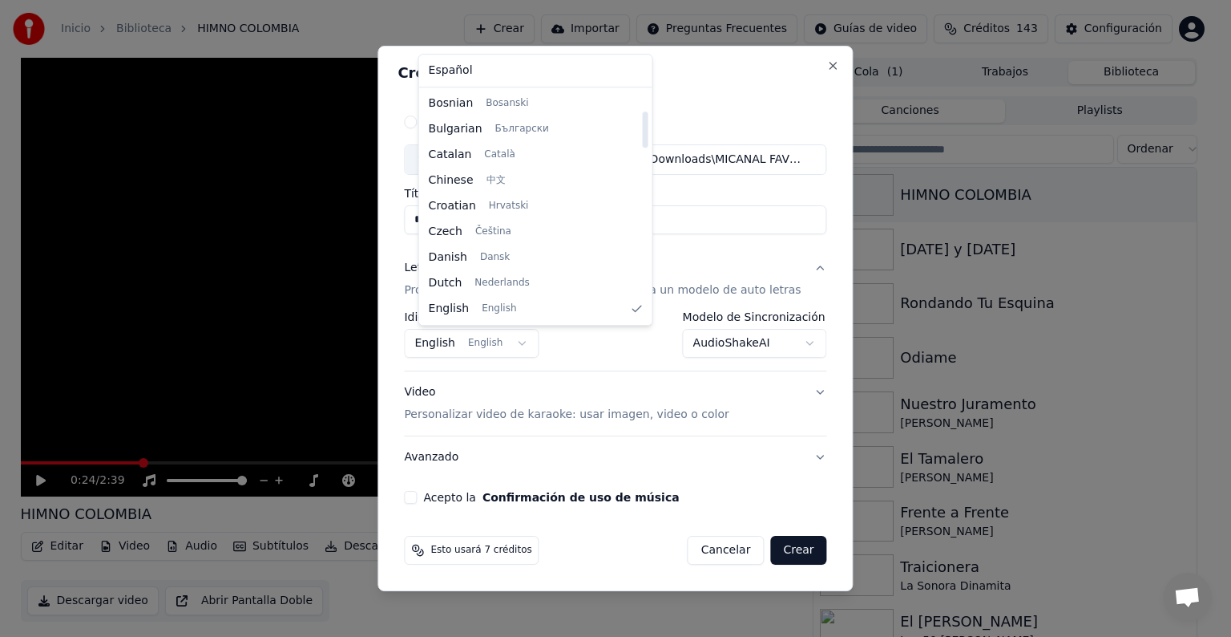
select select "**"
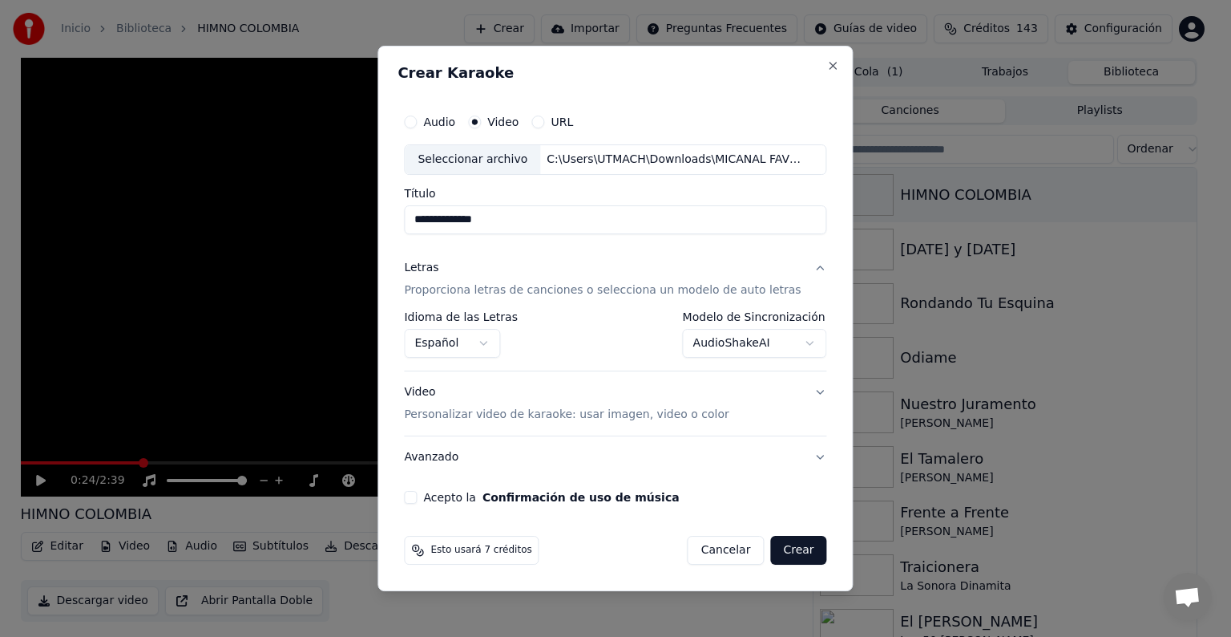
click at [563, 322] on div "**********" at bounding box center [615, 334] width 422 height 46
click at [417, 495] on button "Acepto la Confirmación de uso de música" at bounding box center [410, 497] width 13 height 13
click at [789, 554] on button "Crear" at bounding box center [798, 550] width 56 height 29
select select "**********"
select select
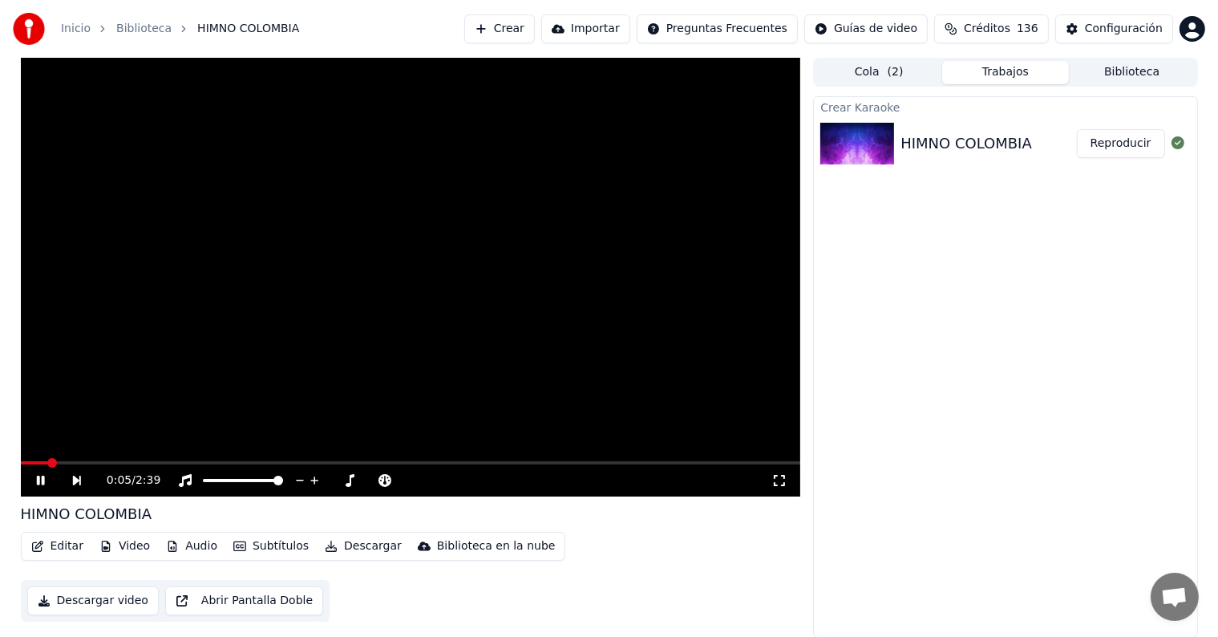
click at [91, 461] on span at bounding box center [411, 462] width 780 height 3
click at [122, 460] on video at bounding box center [411, 277] width 780 height 439
click at [135, 460] on video at bounding box center [411, 277] width 780 height 439
click at [148, 462] on span at bounding box center [411, 462] width 780 height 3
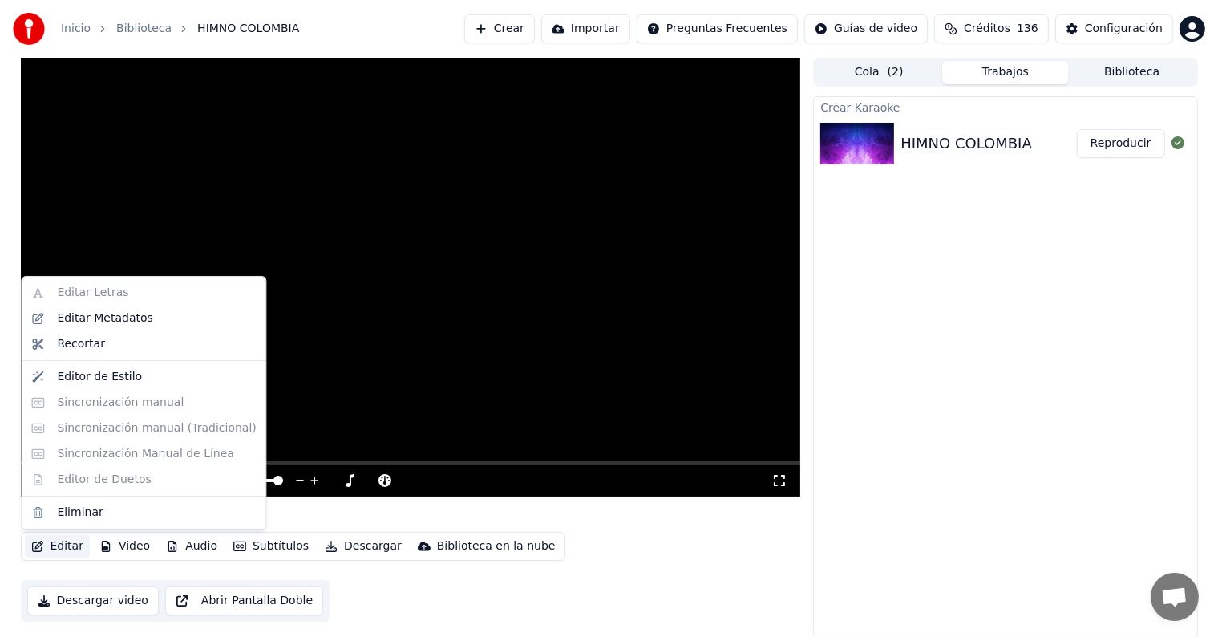
click at [59, 543] on button "Editar" at bounding box center [57, 546] width 65 height 22
click at [123, 323] on div "Editar Metadatos" at bounding box center [104, 318] width 95 height 16
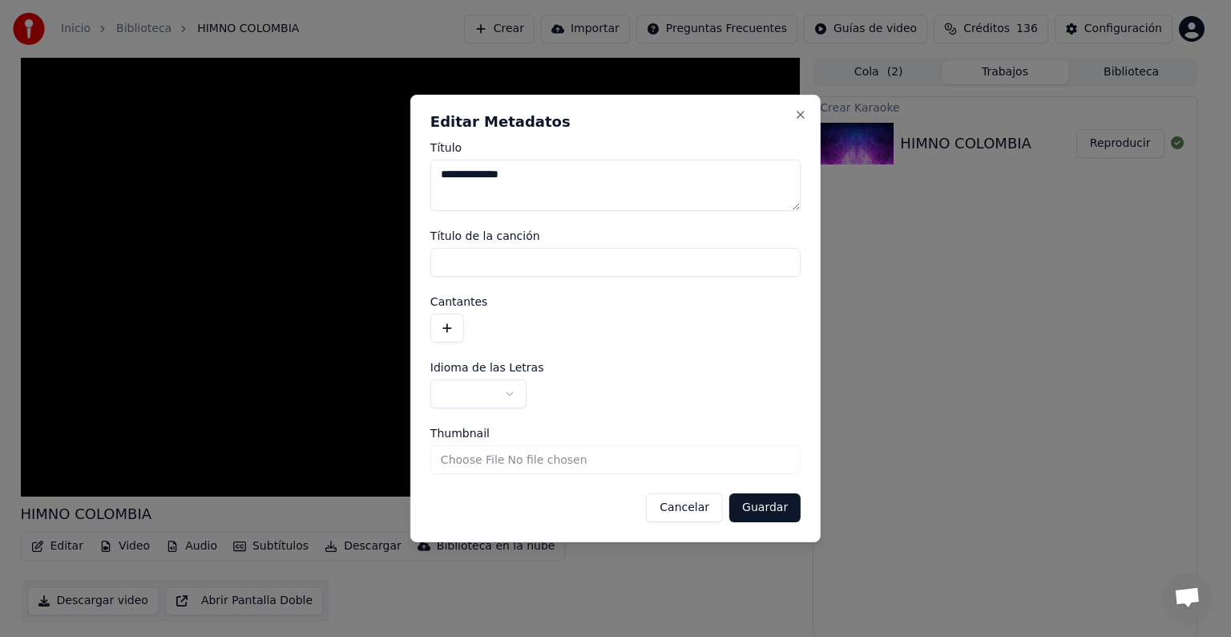
click at [515, 262] on input "Título de la canción" at bounding box center [616, 262] width 370 height 29
click at [807, 111] on div "**********" at bounding box center [615, 318] width 410 height 447
click at [805, 111] on button "Close" at bounding box center [800, 114] width 13 height 13
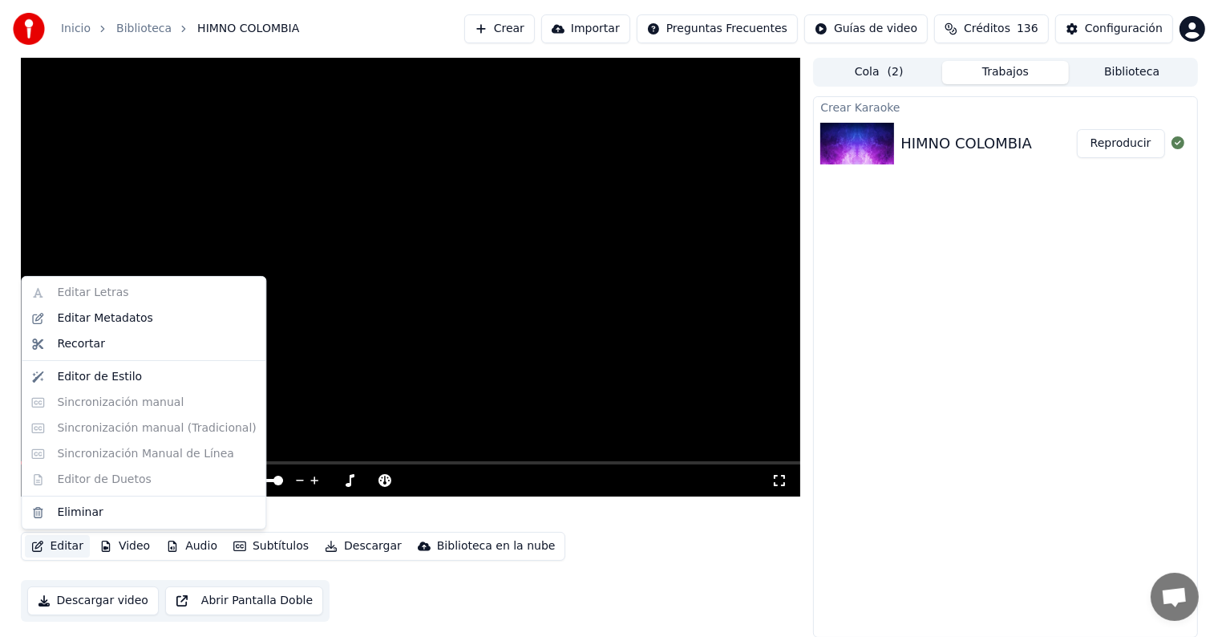
click at [42, 541] on icon "button" at bounding box center [37, 545] width 11 height 11
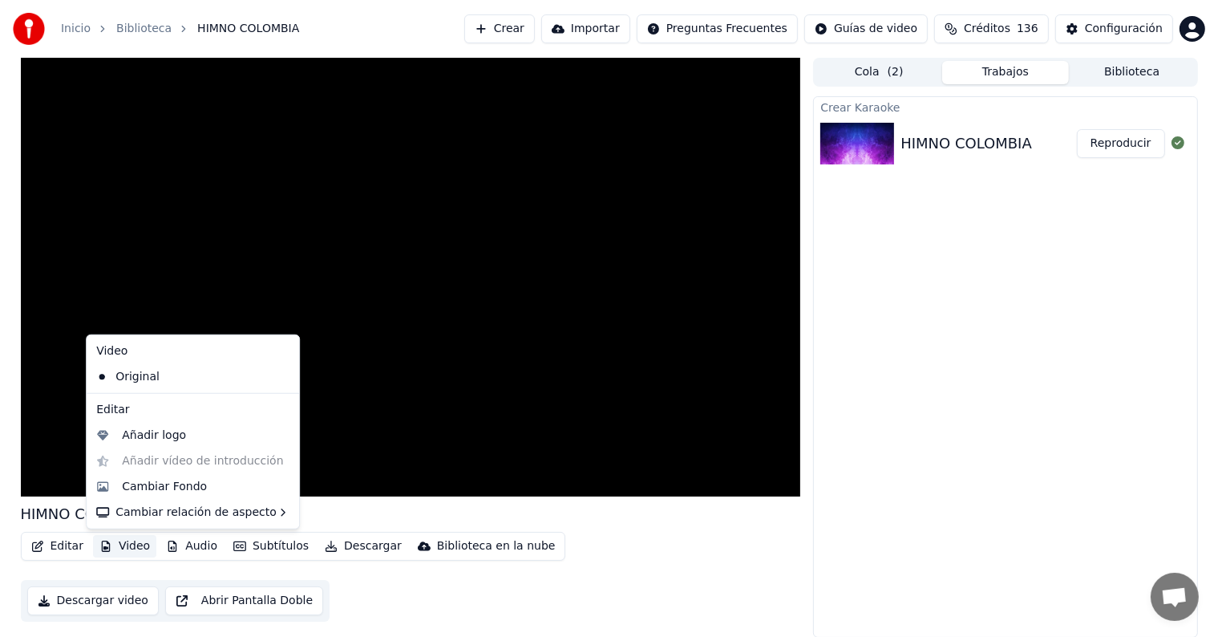
click at [142, 547] on button "Video" at bounding box center [124, 546] width 63 height 22
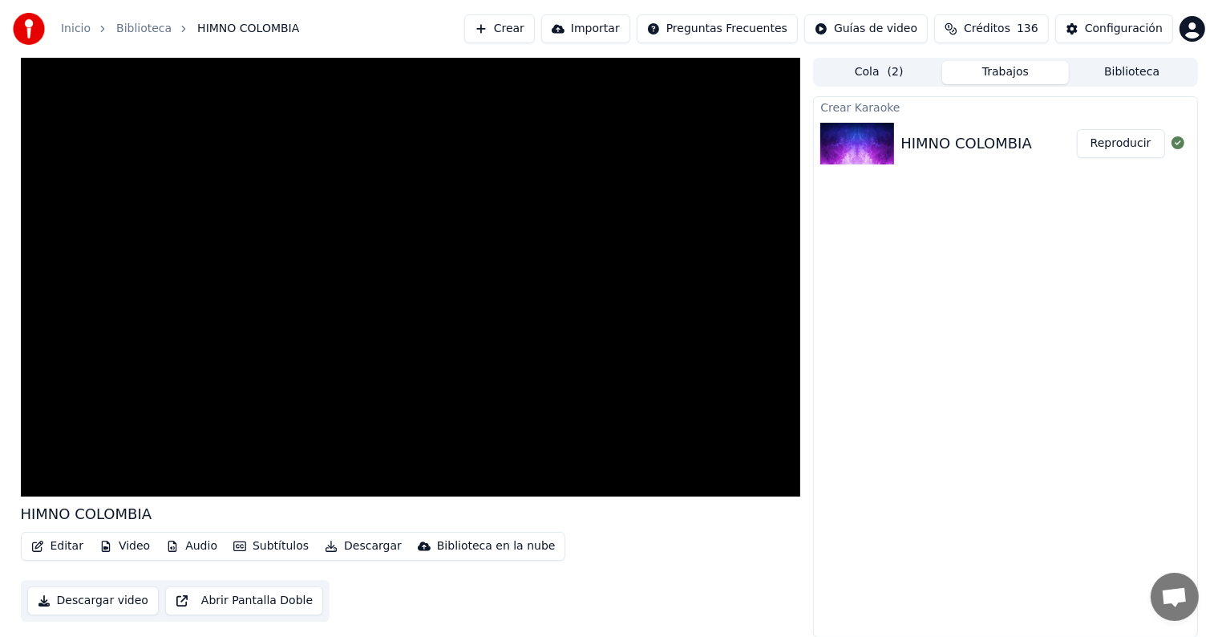
click at [204, 545] on button "Audio" at bounding box center [192, 546] width 64 height 22
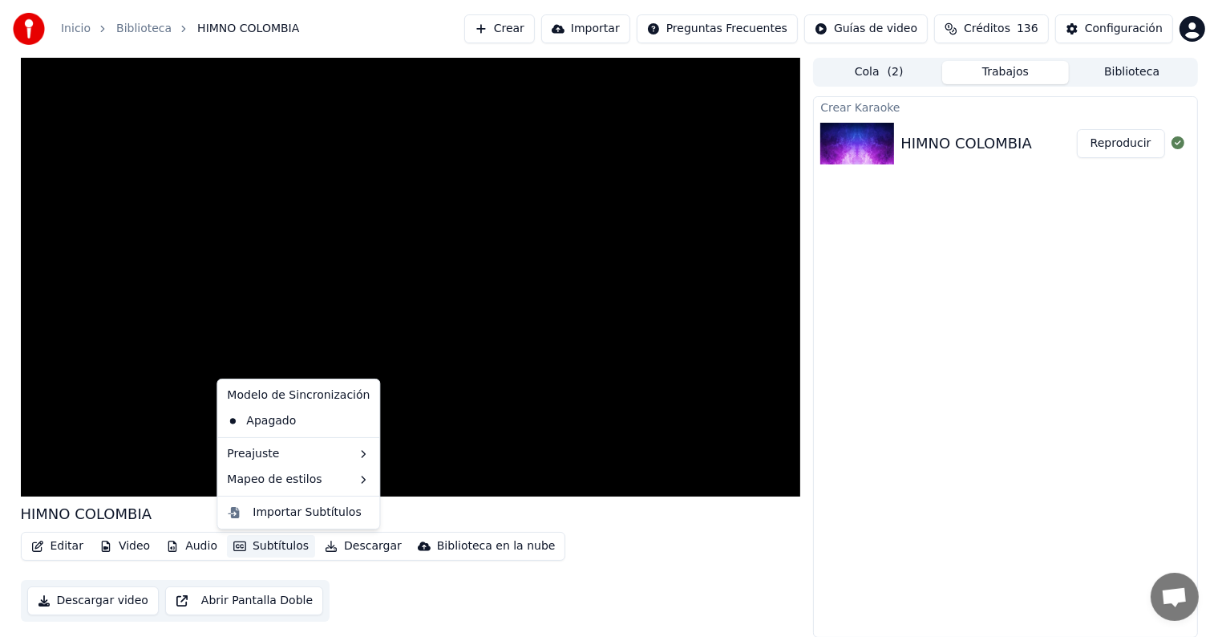
click at [249, 554] on button "Subtítulos" at bounding box center [271, 546] width 88 height 22
click at [314, 508] on div "Importar Subtítulos" at bounding box center [307, 512] width 108 height 16
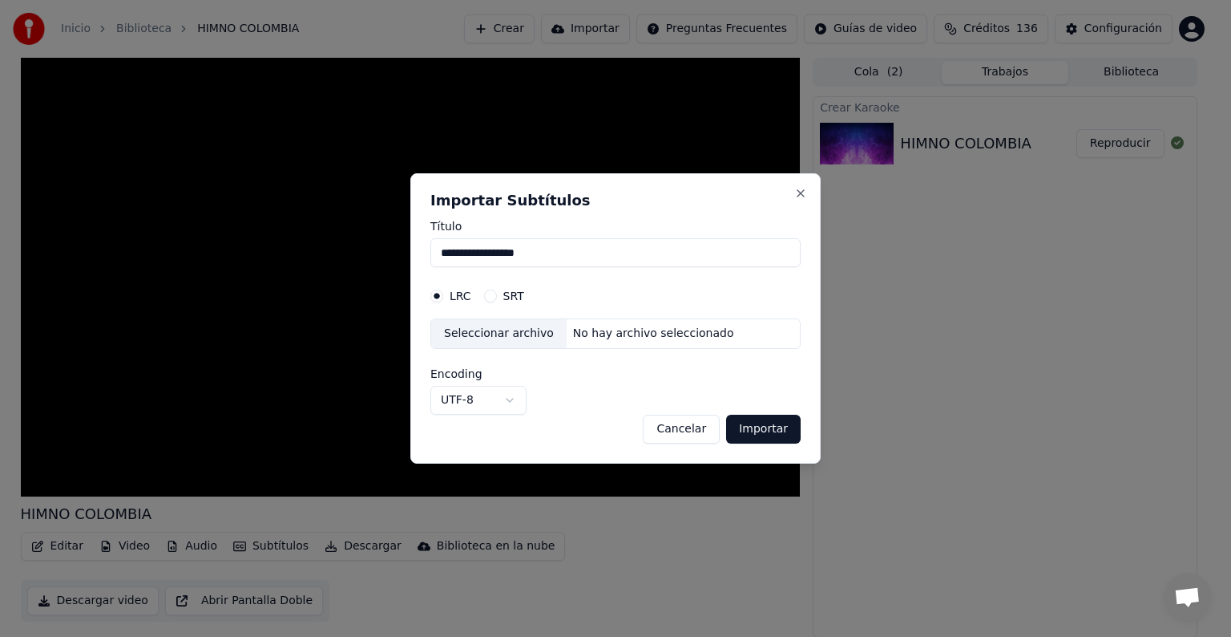
click at [490, 293] on button "SRT" at bounding box center [490, 295] width 13 height 13
click at [763, 425] on button "Importar" at bounding box center [763, 428] width 75 height 29
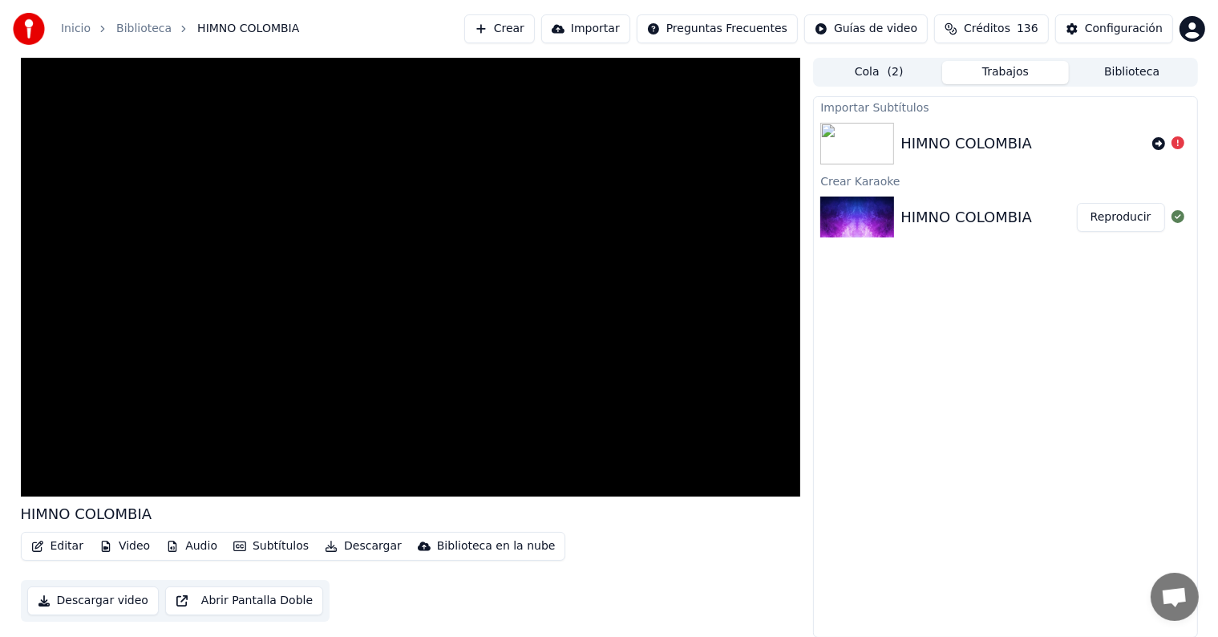
click at [899, 69] on span "( 2 )" at bounding box center [895, 72] width 16 height 16
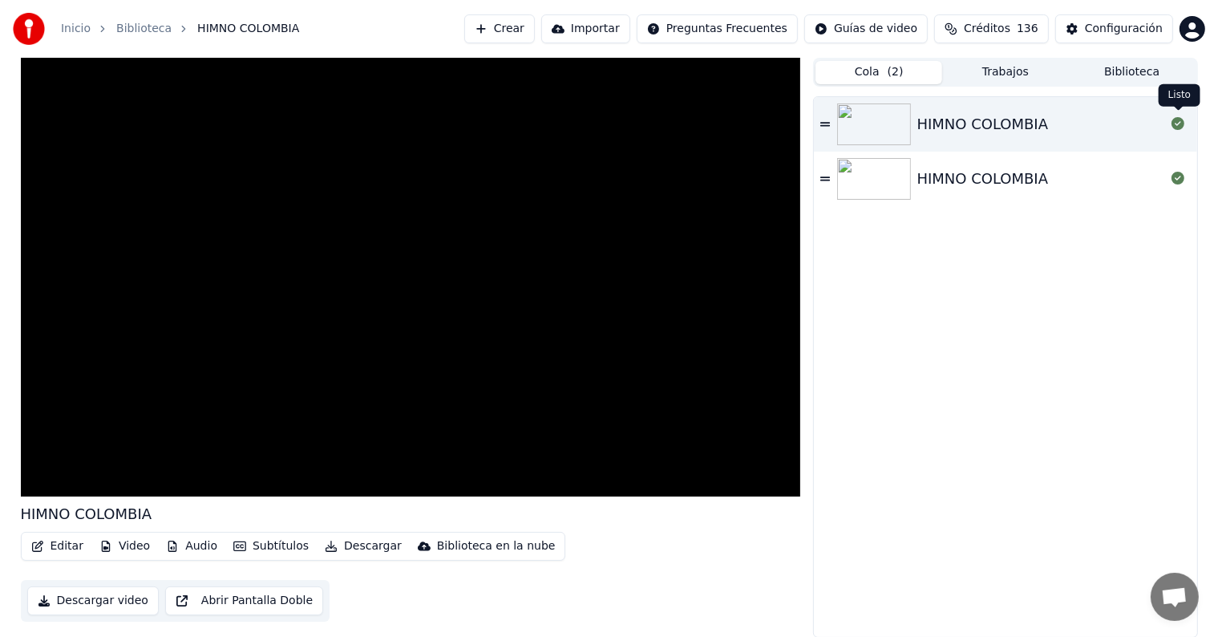
click at [1175, 127] on icon at bounding box center [1177, 123] width 13 height 13
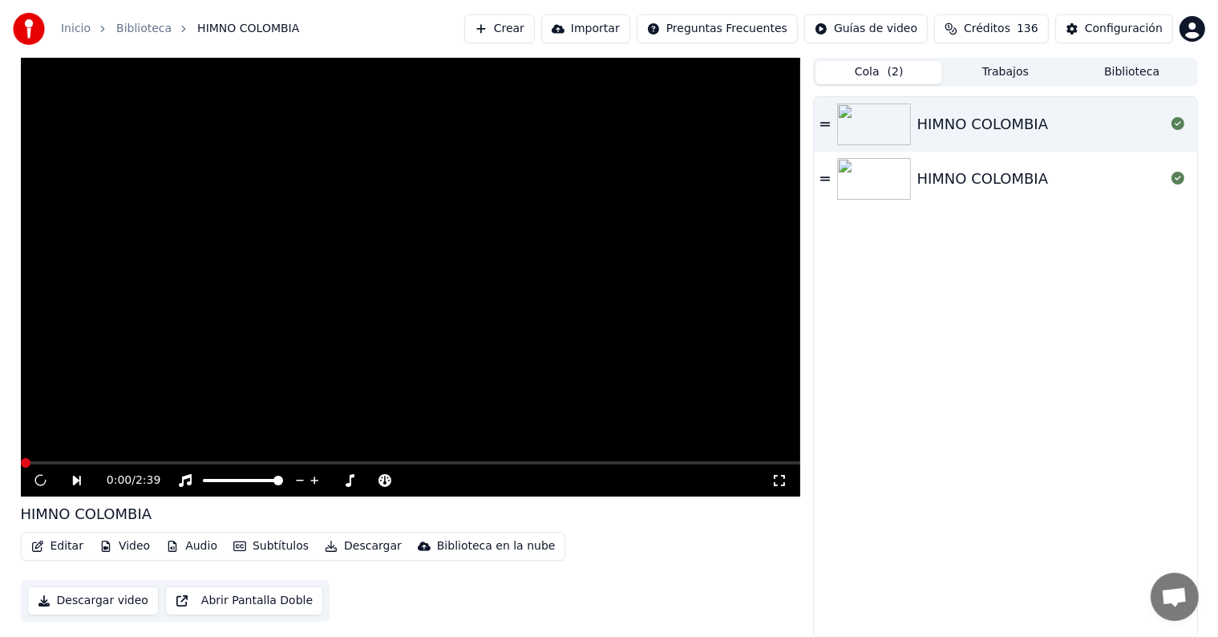
click at [1175, 127] on icon at bounding box center [1177, 123] width 13 height 13
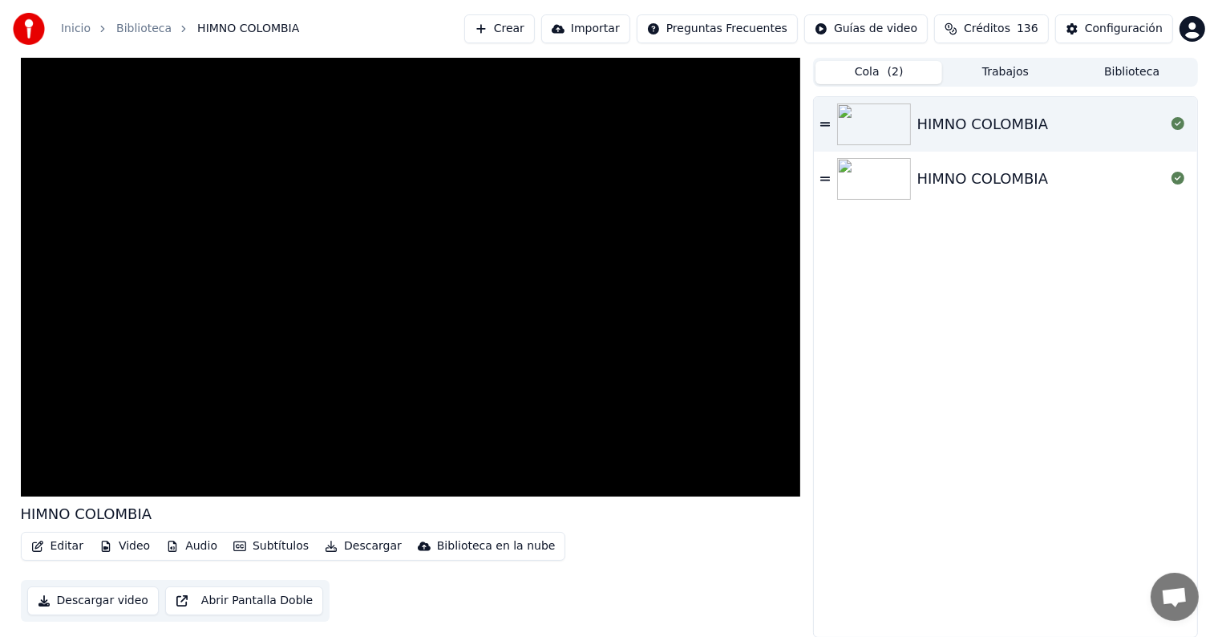
click at [1175, 127] on icon at bounding box center [1177, 123] width 13 height 13
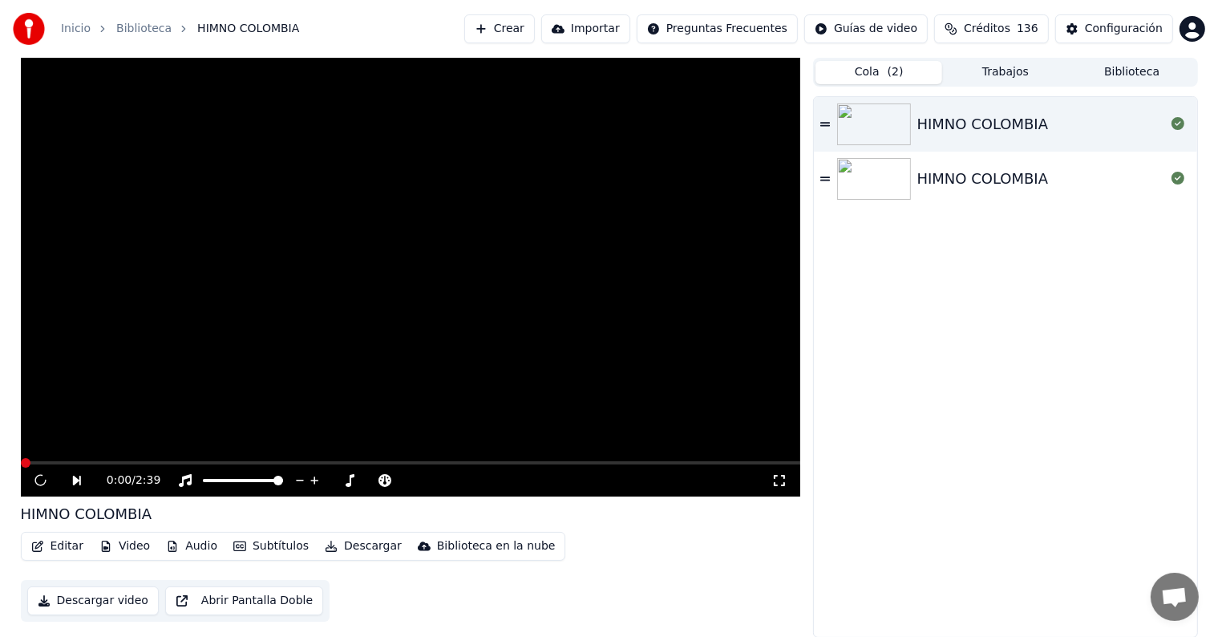
click at [1175, 127] on icon at bounding box center [1177, 123] width 13 height 13
click at [317, 479] on icon at bounding box center [314, 480] width 15 height 16
click at [367, 484] on span at bounding box center [372, 480] width 10 height 10
click at [66, 463] on span at bounding box center [411, 462] width 780 height 3
click at [110, 461] on span at bounding box center [411, 462] width 780 height 3
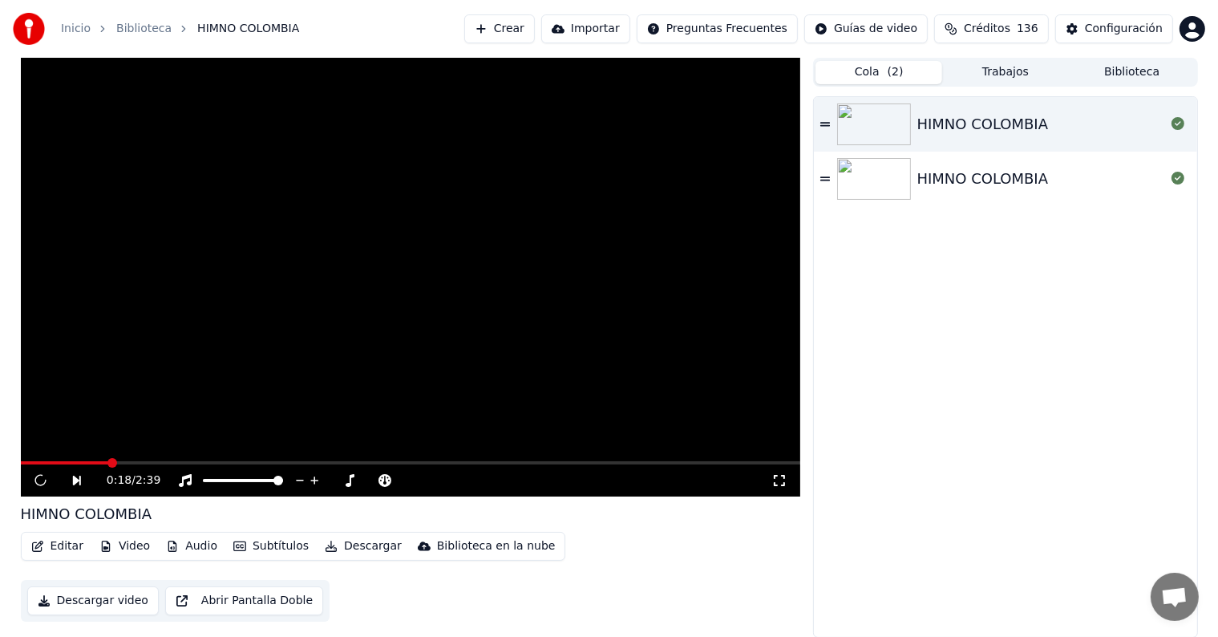
click at [135, 462] on span at bounding box center [411, 462] width 780 height 3
drag, startPoint x: 179, startPoint y: 459, endPoint x: 188, endPoint y: 462, distance: 9.4
click at [180, 459] on video at bounding box center [411, 277] width 780 height 439
click at [189, 463] on span at bounding box center [411, 462] width 780 height 3
click at [224, 459] on video at bounding box center [411, 277] width 780 height 439
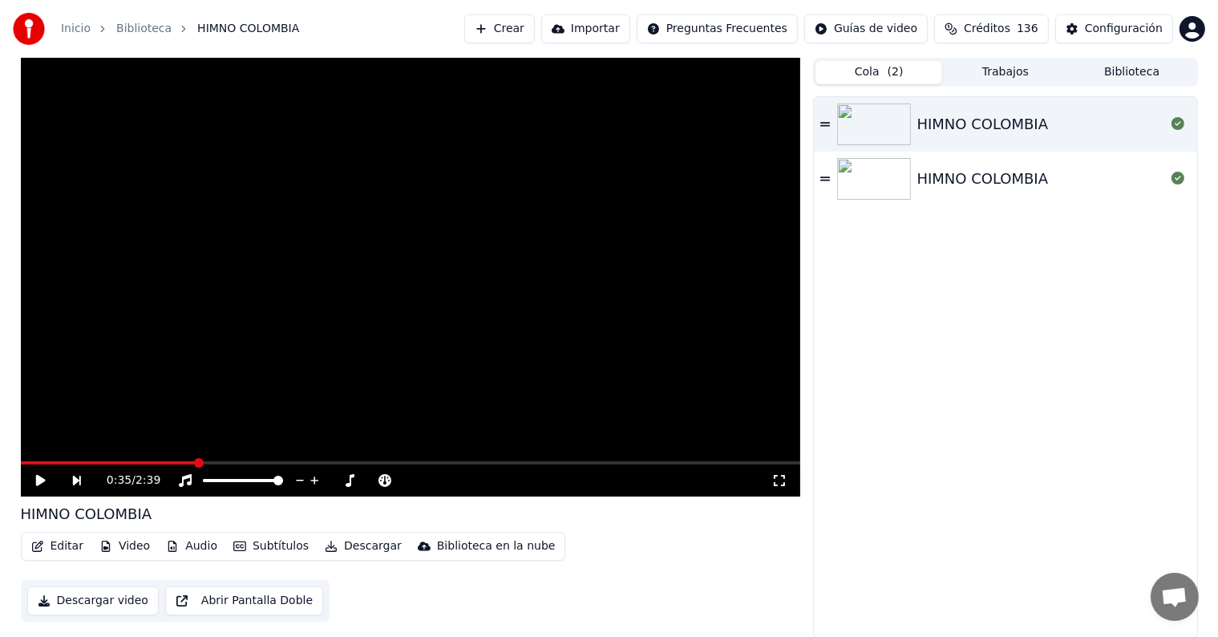
click at [247, 459] on video at bounding box center [411, 277] width 780 height 439
click at [253, 462] on span at bounding box center [411, 462] width 780 height 3
click at [316, 479] on icon at bounding box center [314, 480] width 15 height 16
click at [406, 481] on span at bounding box center [407, 480] width 10 height 10
click at [203, 485] on span at bounding box center [208, 480] width 10 height 10
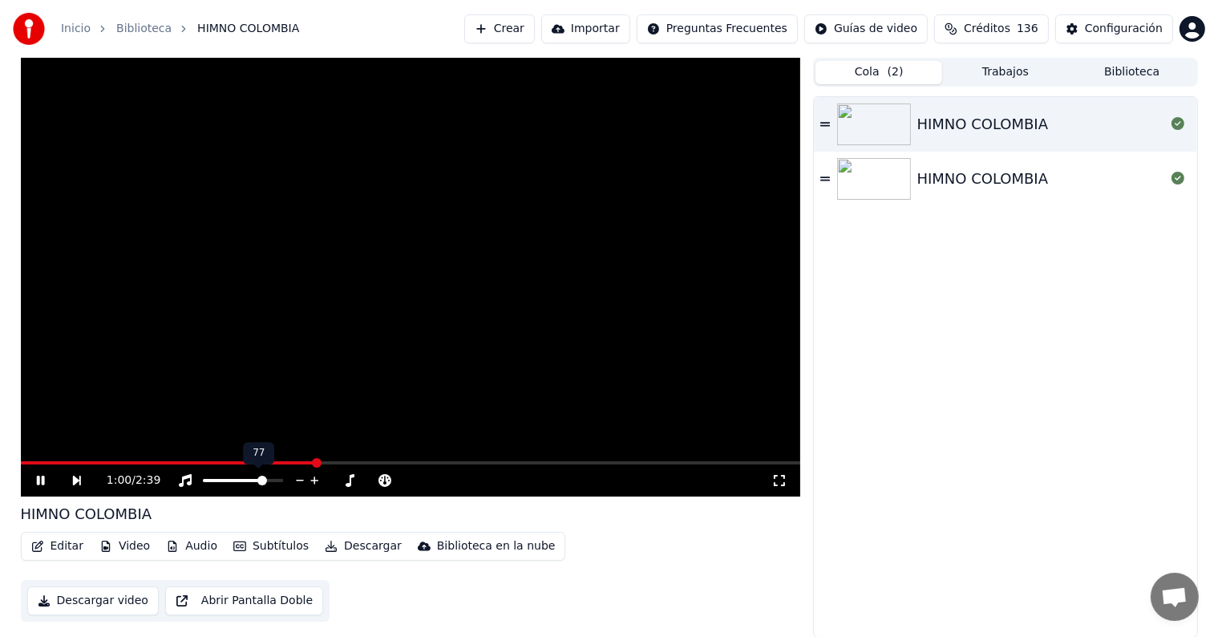
click at [264, 484] on span at bounding box center [262, 480] width 10 height 10
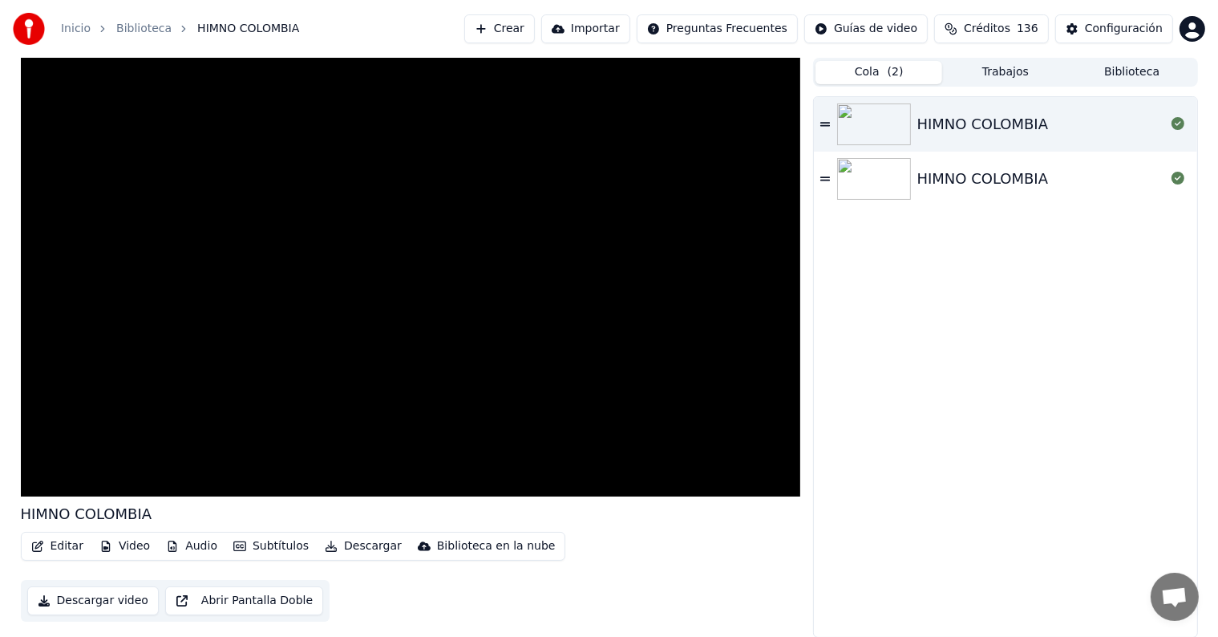
click at [63, 547] on button "Editar" at bounding box center [57, 546] width 65 height 22
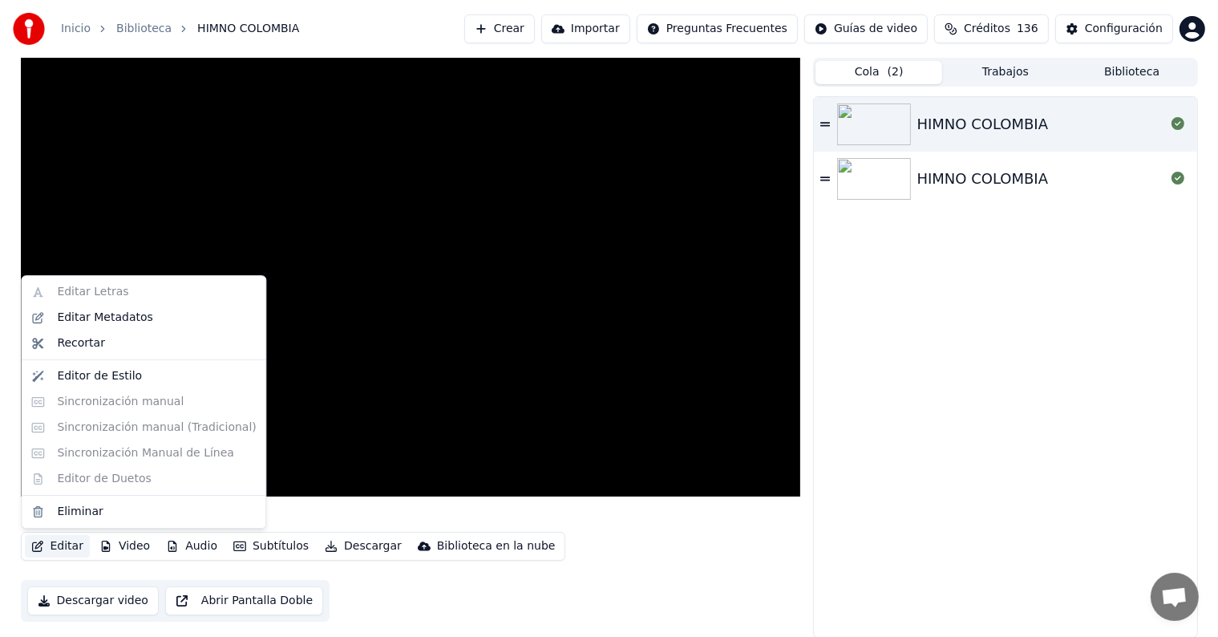
click at [136, 402] on div "Editar Letras Editar Metadatos Recortar Editor de Estilo Sincronización manual …" at bounding box center [143, 401] width 245 height 253
click at [160, 428] on div "Editar Letras Editar Metadatos Recortar Editor de Estilo Sincronización manual …" at bounding box center [143, 401] width 245 height 253
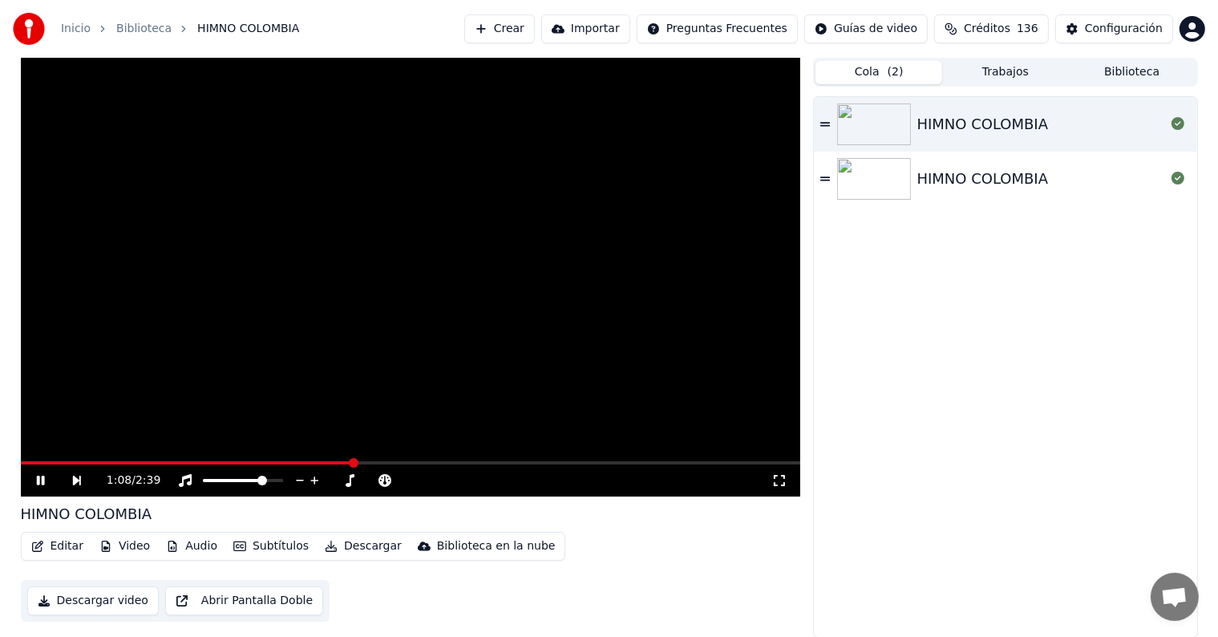
click at [1150, 317] on div "HIMNO COLOMBIA HIMNO COLOMBIA" at bounding box center [1005, 367] width 382 height 540
click at [42, 480] on icon at bounding box center [40, 480] width 8 height 10
click at [535, 26] on button "Crear" at bounding box center [499, 28] width 71 height 29
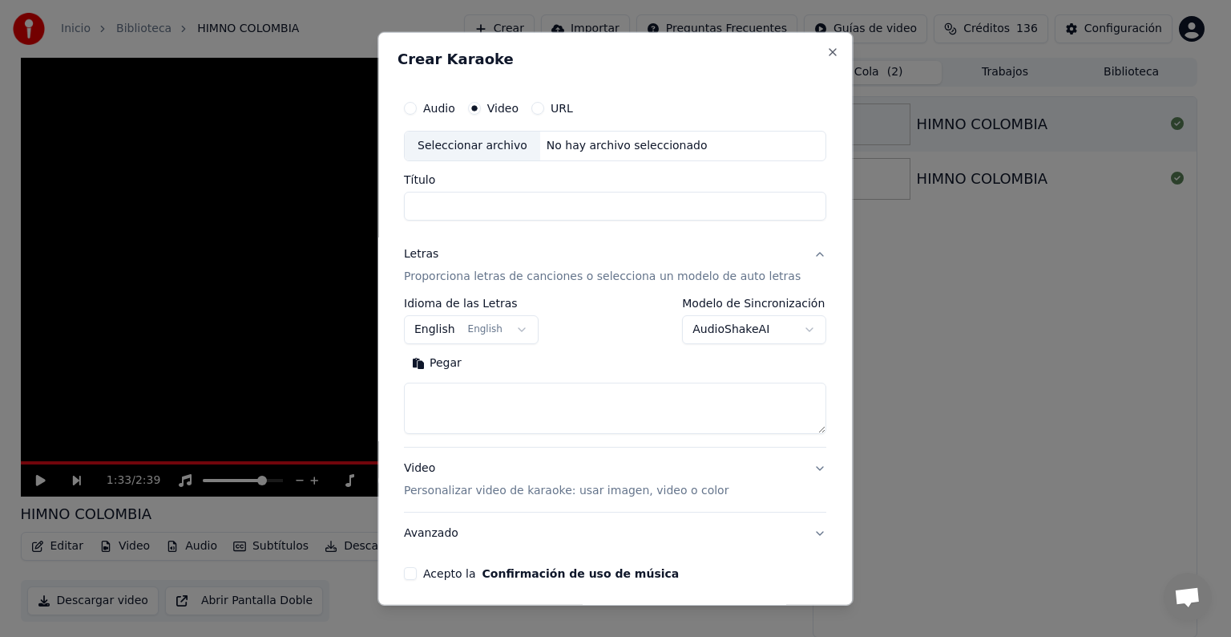
click at [449, 107] on label "Audio" at bounding box center [439, 108] width 32 height 11
click at [417, 107] on button "Audio" at bounding box center [410, 108] width 13 height 13
click at [481, 141] on div "Seleccionar archivo" at bounding box center [472, 145] width 135 height 29
type input "**********"
click at [512, 328] on body "**********" at bounding box center [609, 318] width 1218 height 637
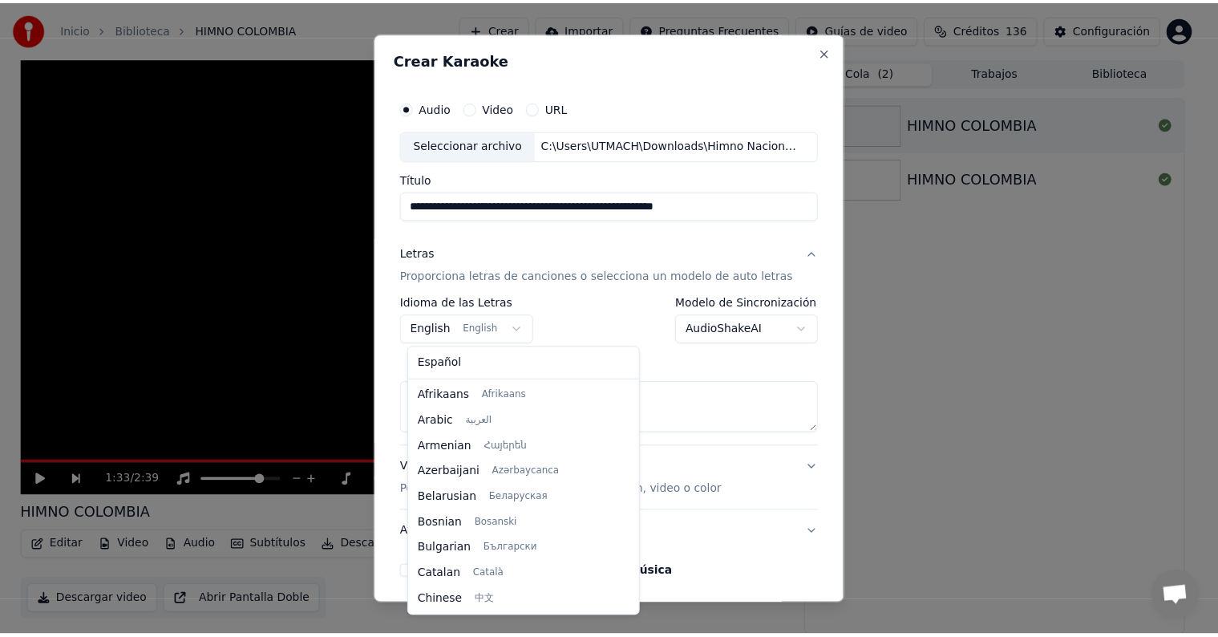
scroll to position [128, 0]
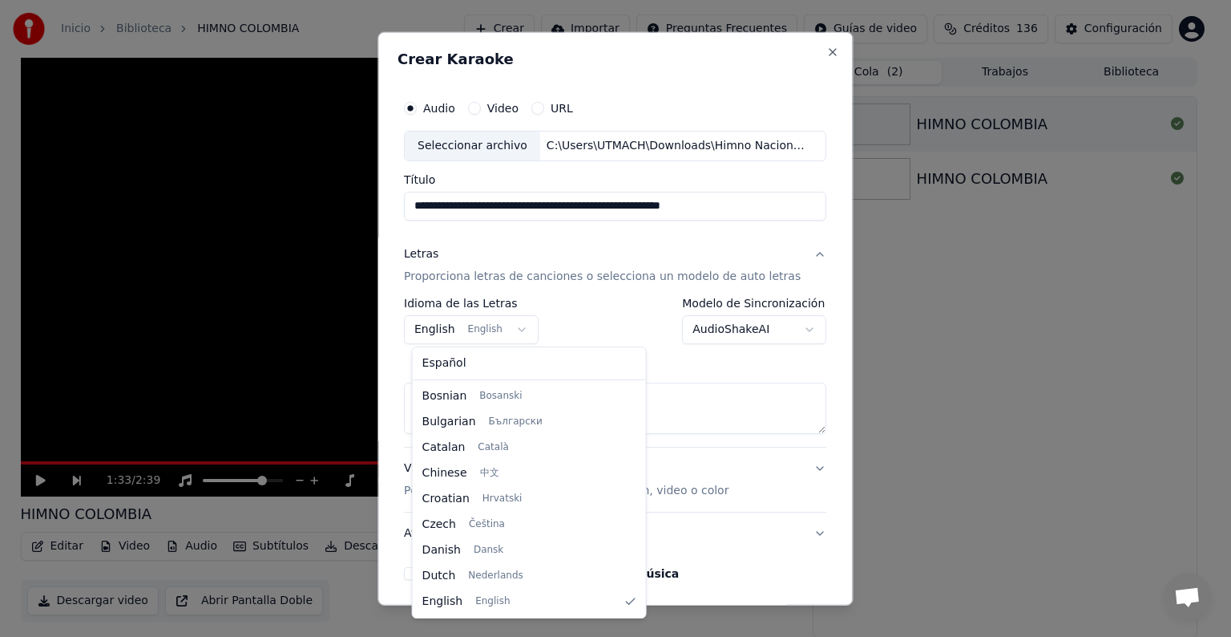
select select "**"
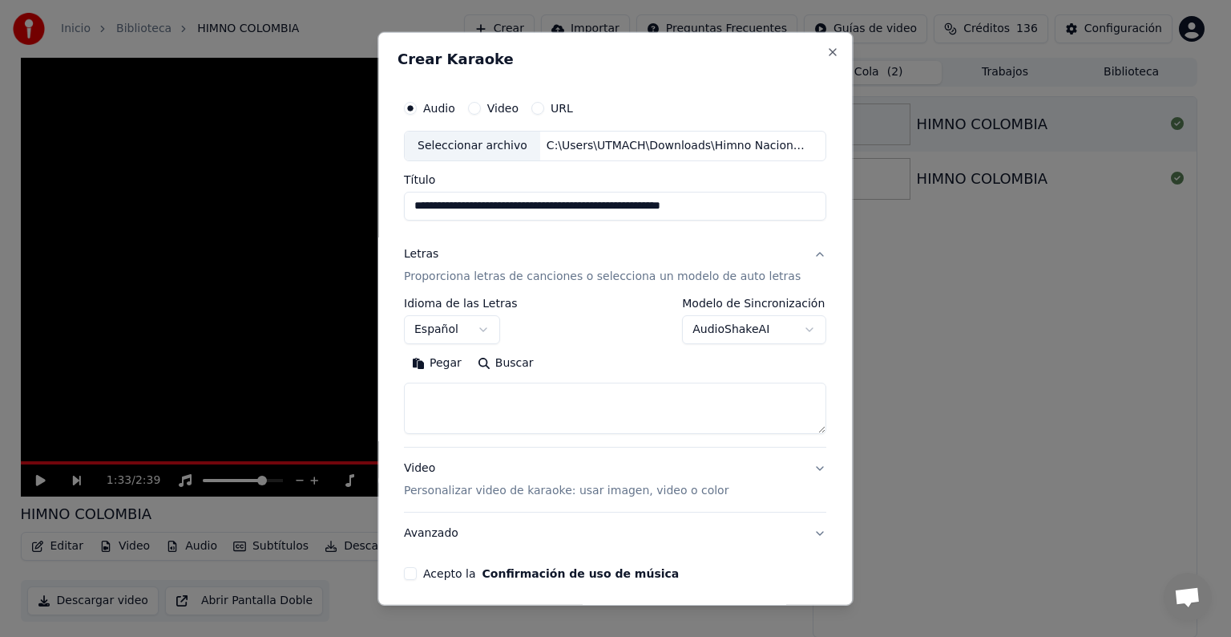
click at [762, 329] on body "**********" at bounding box center [609, 318] width 1218 height 637
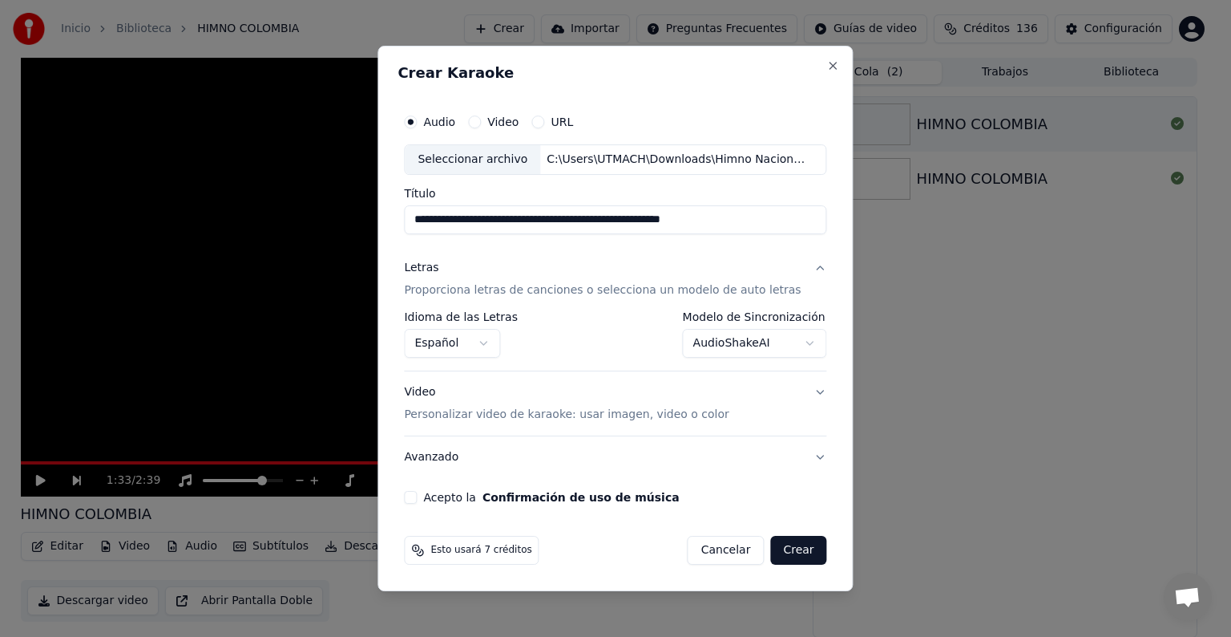
click at [417, 497] on button "Acepto la Confirmación de uso de música" at bounding box center [410, 497] width 13 height 13
click at [789, 555] on button "Crear" at bounding box center [798, 550] width 56 height 29
select select "**********"
select select
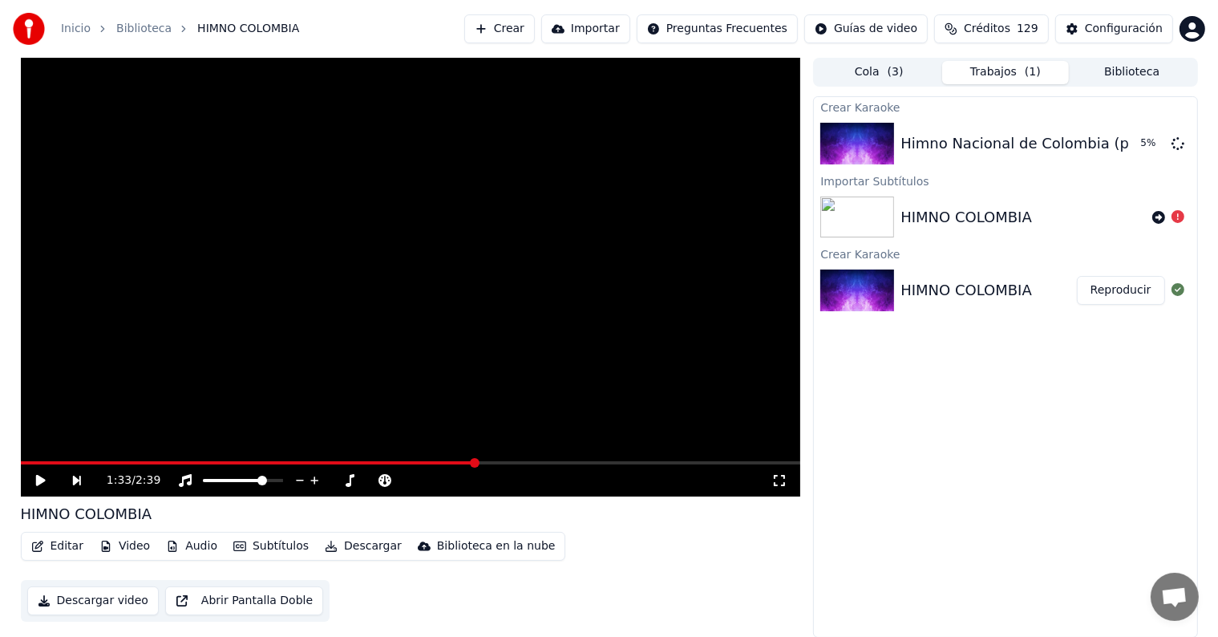
click at [1121, 289] on button "Reproducir" at bounding box center [1121, 290] width 88 height 29
click at [121, 461] on span at bounding box center [411, 462] width 780 height 3
click at [209, 462] on span at bounding box center [411, 462] width 780 height 3
click at [36, 486] on icon at bounding box center [52, 480] width 37 height 13
click at [1122, 148] on button "Reproducir" at bounding box center [1121, 143] width 88 height 29
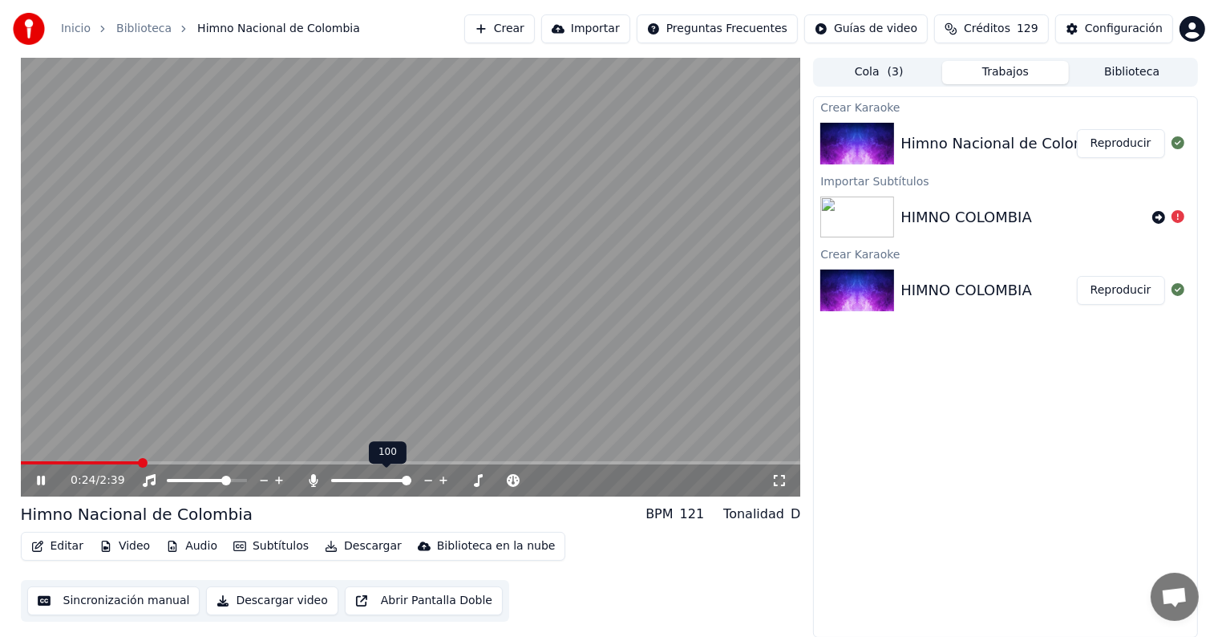
click at [411, 483] on span at bounding box center [407, 480] width 10 height 10
click at [402, 480] on span at bounding box center [407, 480] width 10 height 10
click at [441, 481] on span at bounding box center [441, 480] width 10 height 10
click at [340, 479] on span at bounding box center [371, 480] width 80 height 3
click at [331, 483] on span at bounding box center [336, 480] width 10 height 10
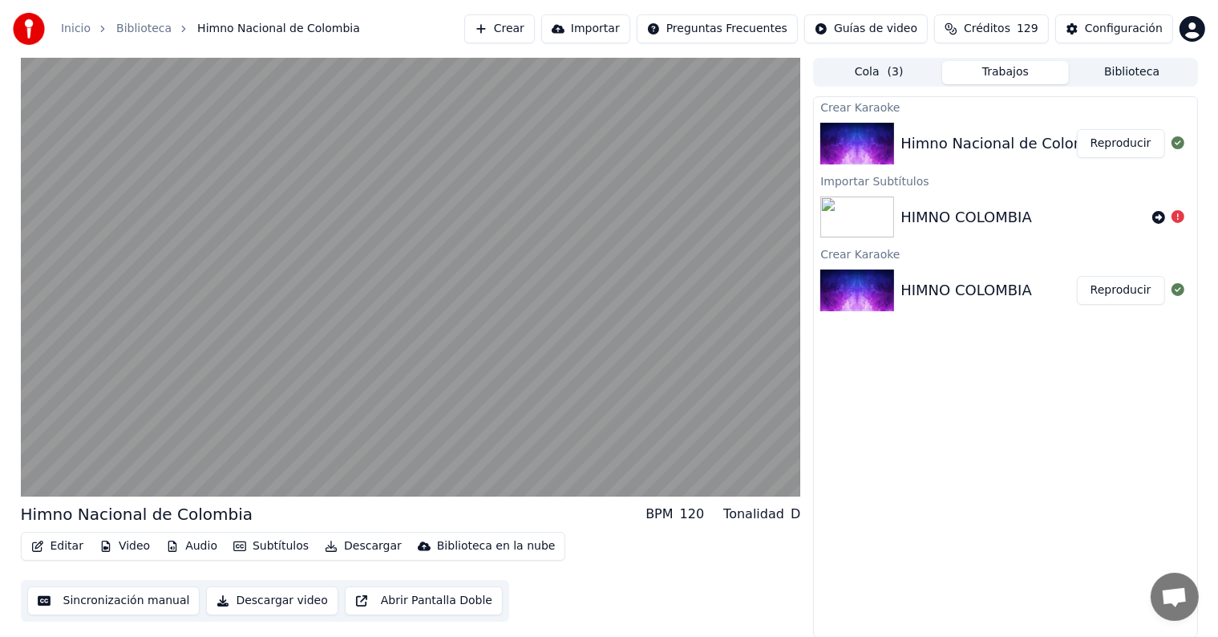
click at [123, 542] on button "Video" at bounding box center [124, 546] width 63 height 22
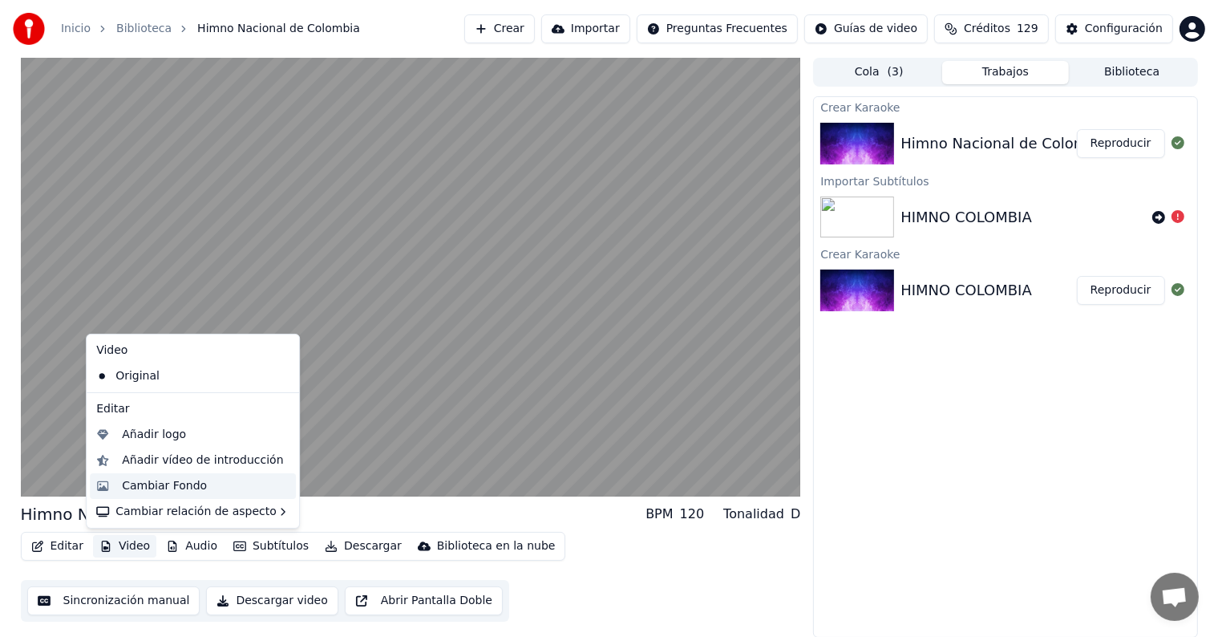
click at [196, 484] on div "Cambiar Fondo" at bounding box center [164, 486] width 85 height 16
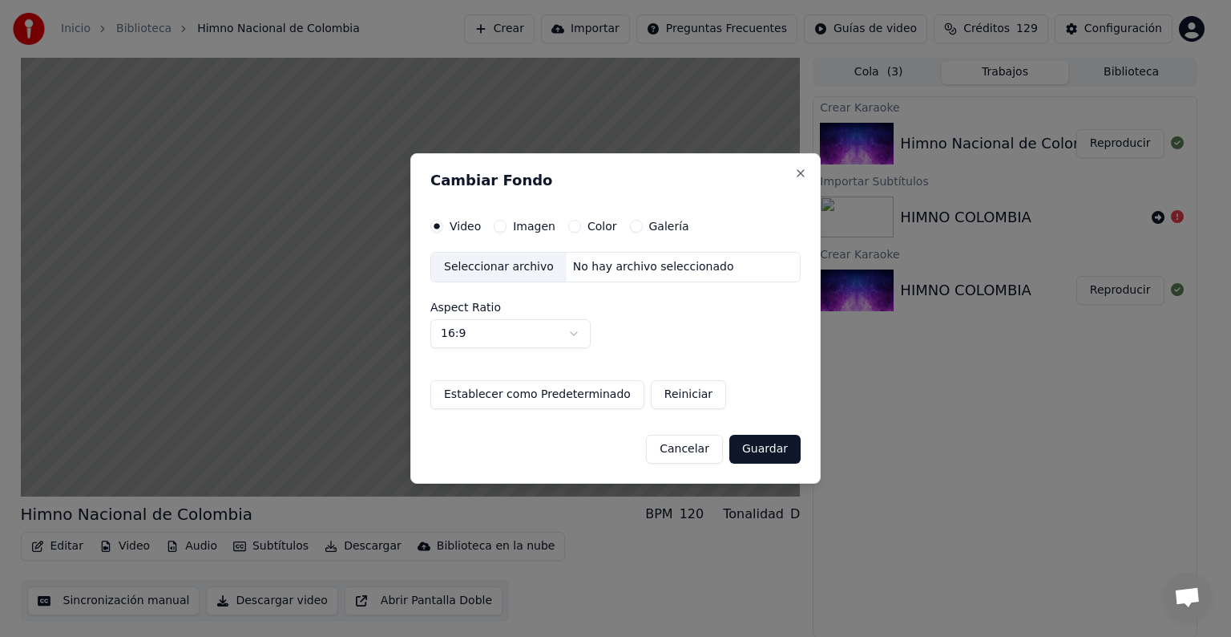
click at [485, 264] on div "Seleccionar archivo" at bounding box center [498, 267] width 135 height 29
click at [777, 443] on button "Guardar" at bounding box center [765, 449] width 71 height 29
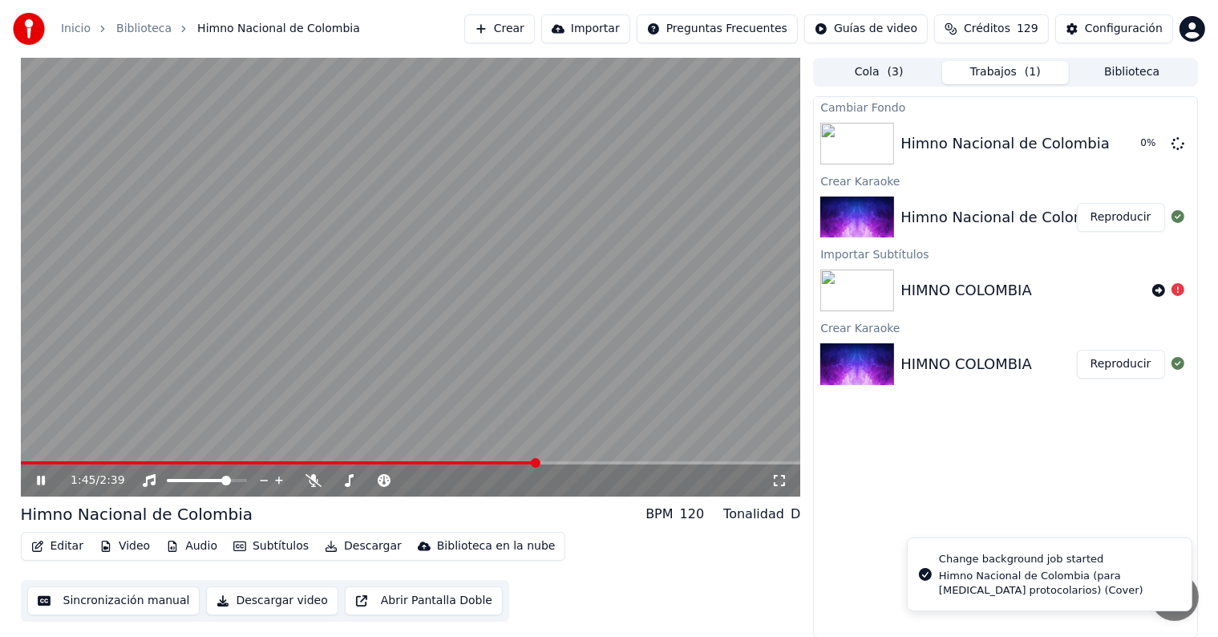
click at [119, 545] on button "Video" at bounding box center [124, 546] width 63 height 22
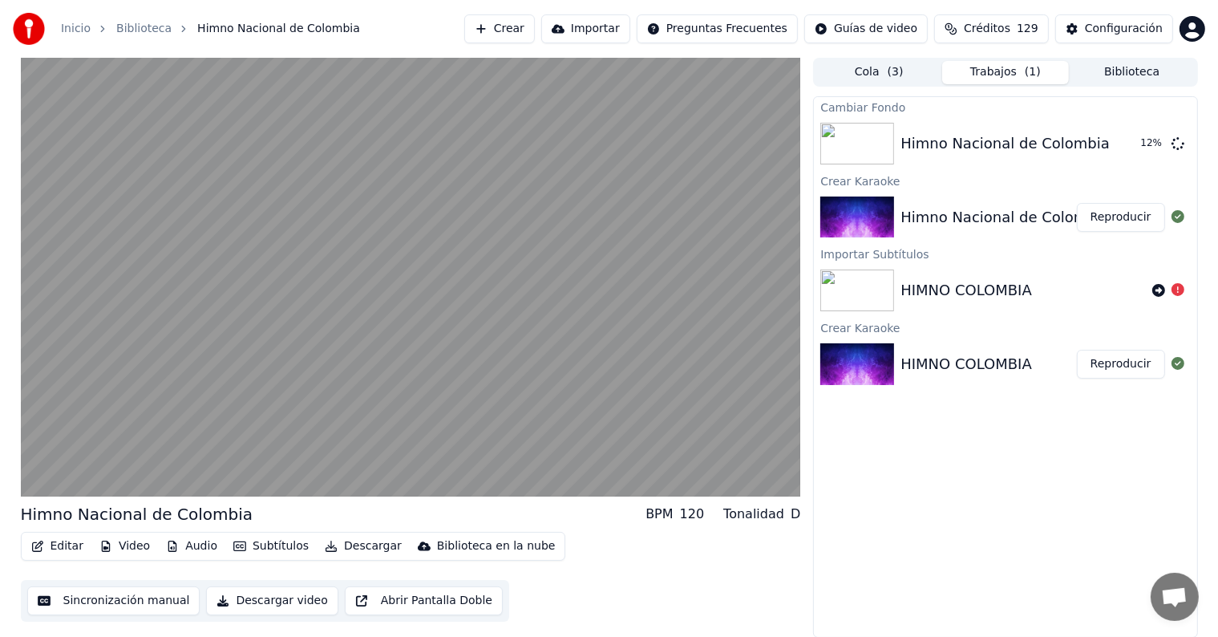
click at [374, 265] on video at bounding box center [411, 277] width 780 height 439
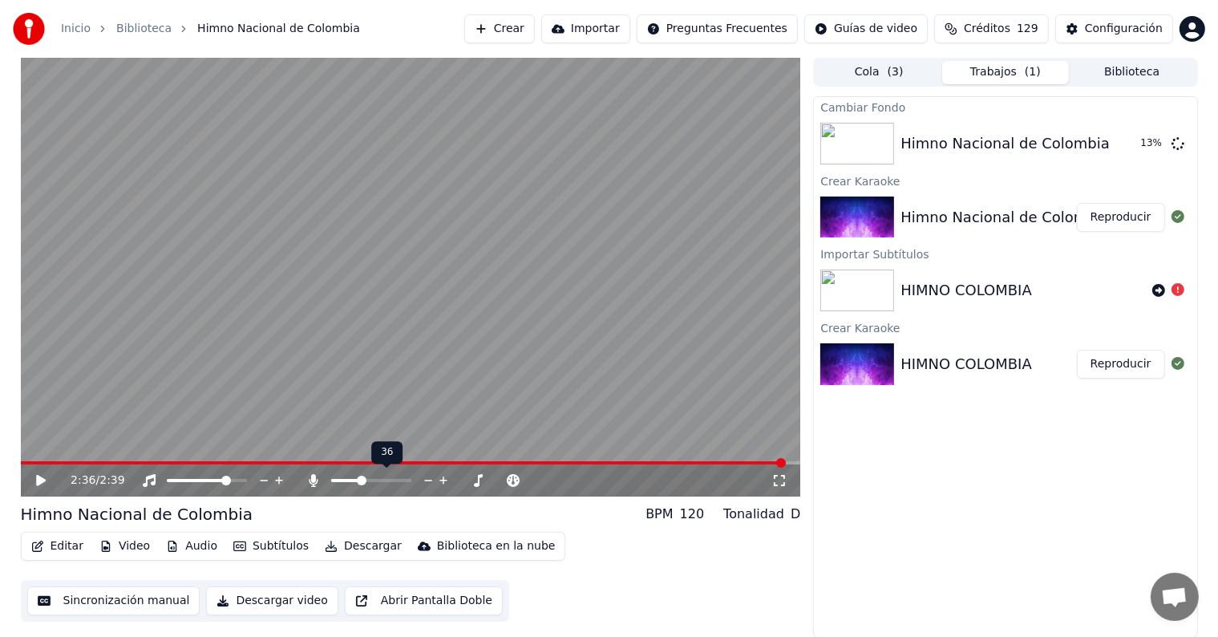
click at [360, 482] on span at bounding box center [362, 480] width 10 height 10
click at [42, 481] on icon at bounding box center [41, 480] width 10 height 11
click at [28, 462] on span at bounding box center [411, 462] width 780 height 3
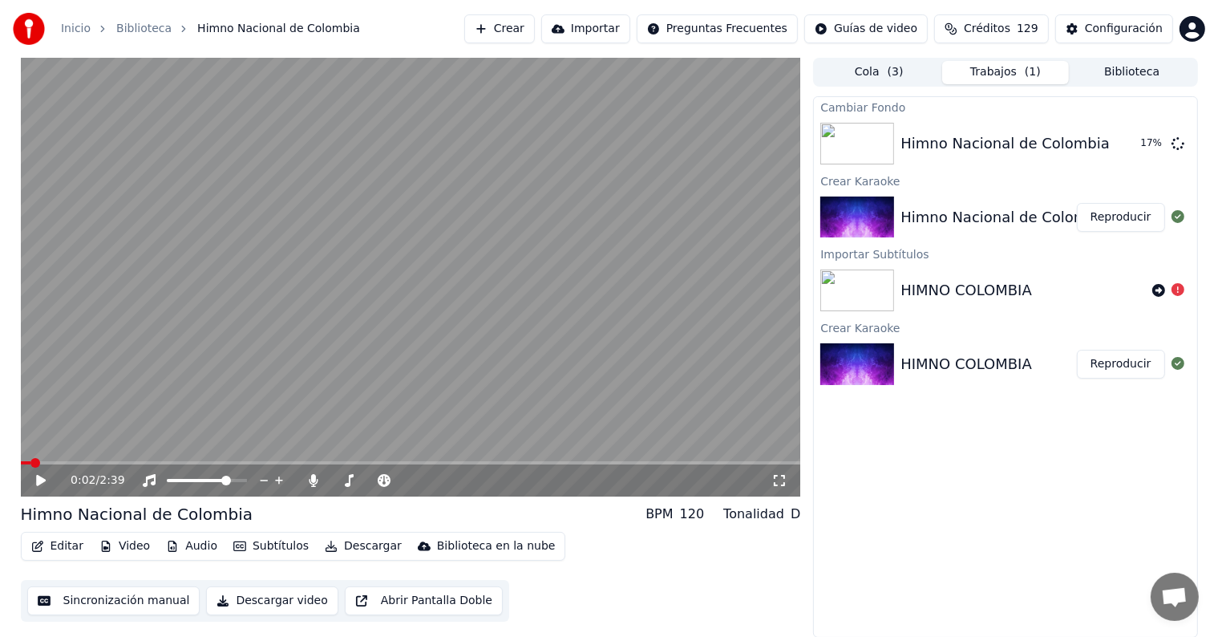
click at [40, 481] on icon at bounding box center [41, 480] width 10 height 11
click at [394, 479] on span at bounding box center [392, 480] width 10 height 10
click at [445, 481] on icon at bounding box center [443, 480] width 15 height 16
click at [427, 479] on icon at bounding box center [428, 480] width 15 height 16
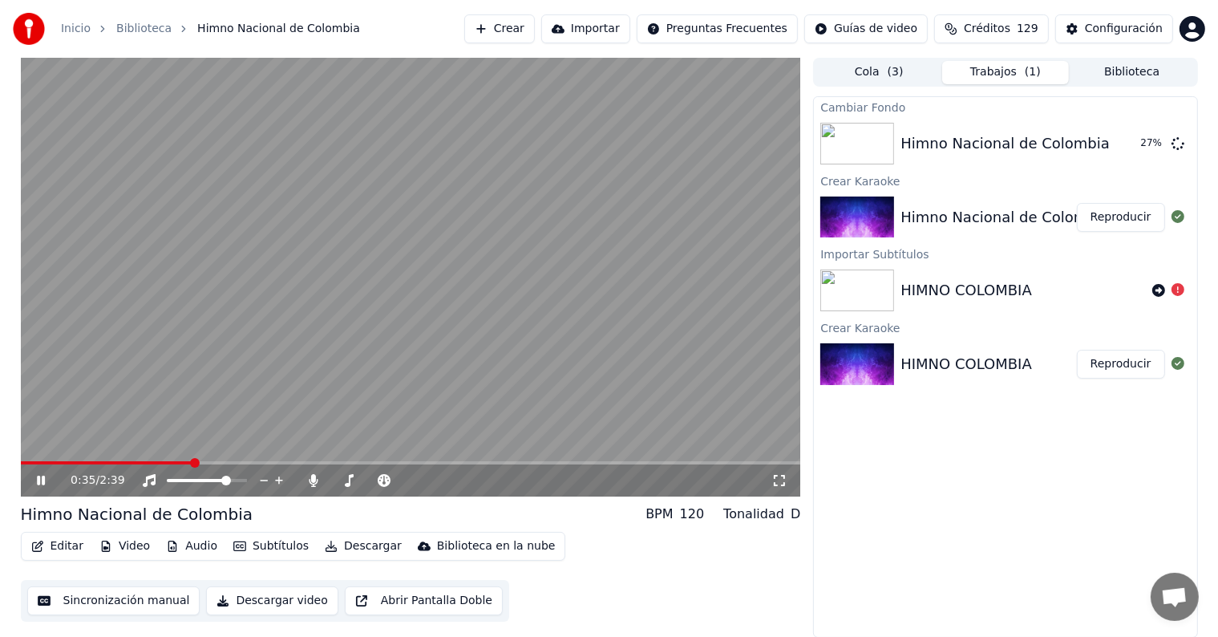
click at [475, 480] on div "0:35 / 2:39" at bounding box center [421, 480] width 701 height 16
click at [384, 478] on icon at bounding box center [384, 480] width 16 height 13
click at [436, 481] on span at bounding box center [438, 480] width 10 height 10
click at [447, 479] on span at bounding box center [446, 480] width 10 height 10
click at [451, 480] on span at bounding box center [451, 480] width 10 height 10
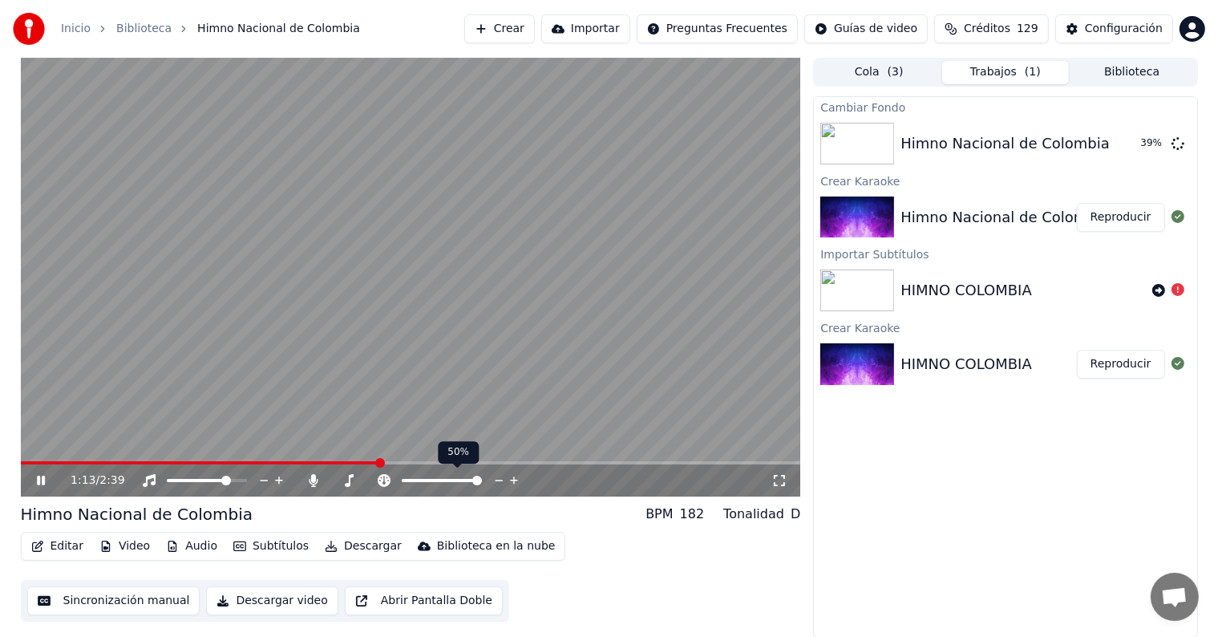
click at [482, 479] on span at bounding box center [477, 480] width 10 height 10
click at [440, 476] on span at bounding box center [440, 480] width 10 height 10
click at [449, 479] on span at bounding box center [449, 480] width 10 height 10
click at [445, 480] on span at bounding box center [445, 480] width 10 height 10
click at [441, 481] on span at bounding box center [441, 480] width 10 height 10
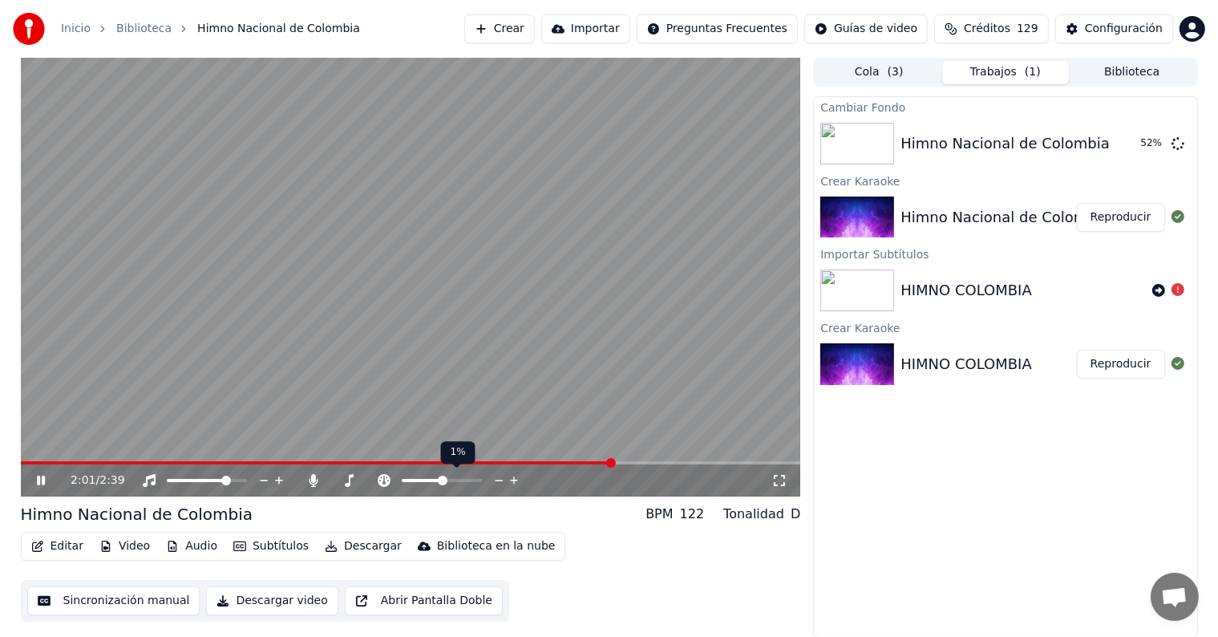
click at [443, 480] on span at bounding box center [443, 480] width 10 height 10
click at [442, 479] on span at bounding box center [442, 480] width 10 height 10
click at [331, 481] on span at bounding box center [331, 480] width 0 height 3
click at [1134, 147] on button "Reproducir" at bounding box center [1121, 143] width 88 height 29
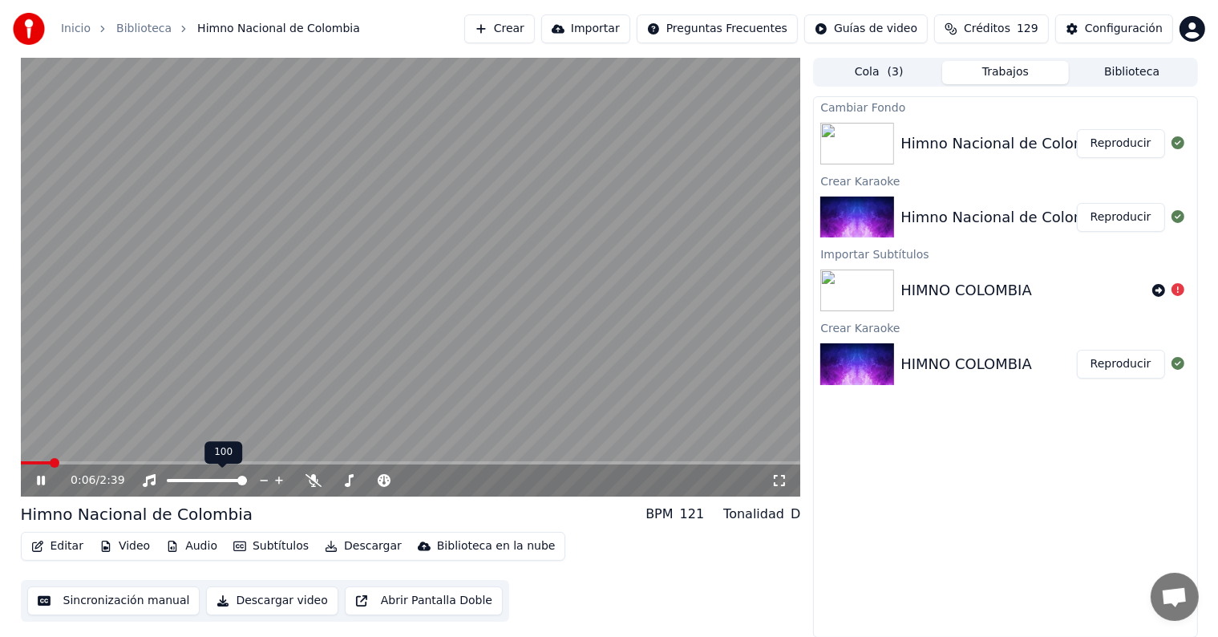
click at [247, 480] on span at bounding box center [242, 480] width 10 height 10
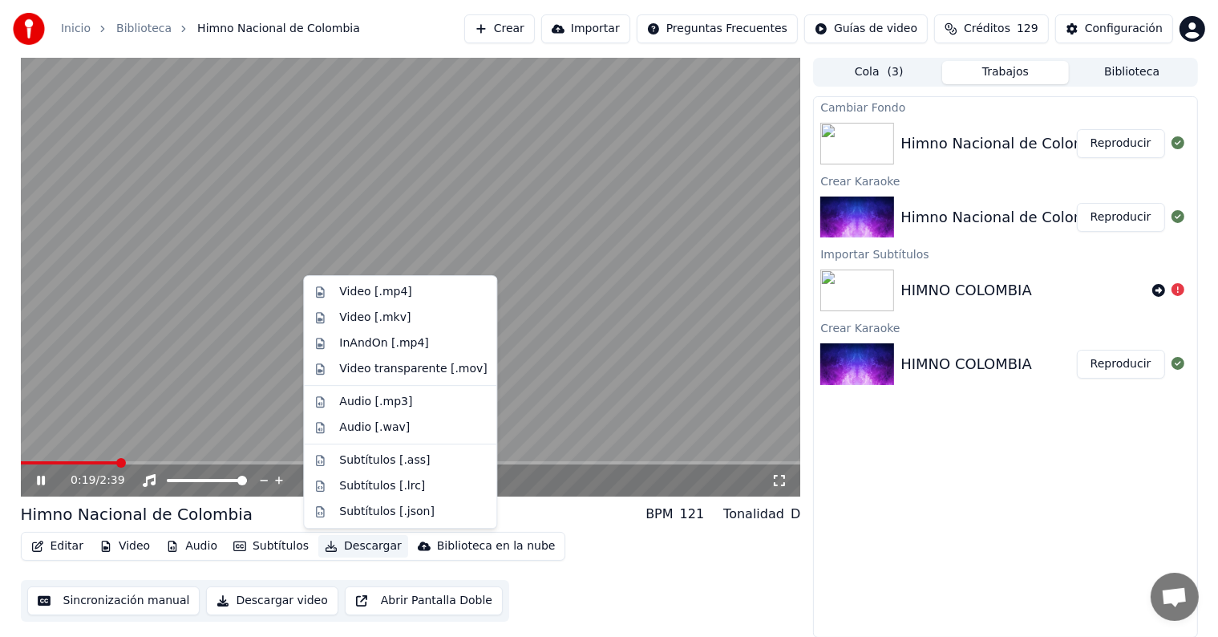
click at [339, 545] on button "Descargar" at bounding box center [363, 546] width 90 height 22
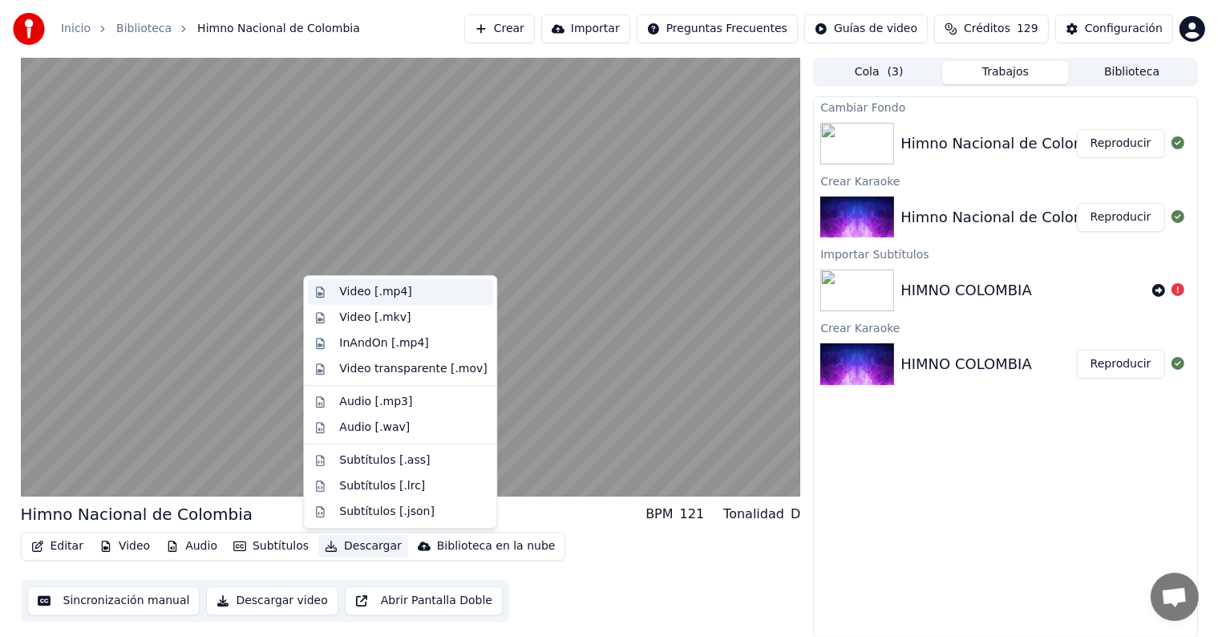
click at [407, 292] on div "Video [.mp4]" at bounding box center [413, 292] width 148 height 16
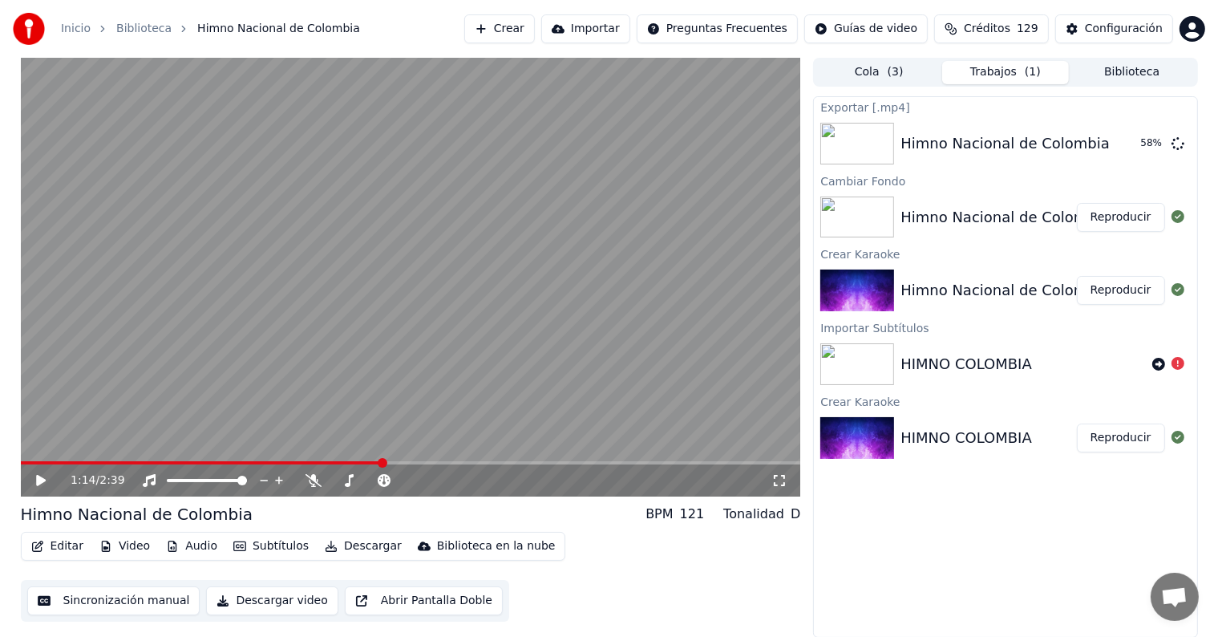
click at [378, 467] on span at bounding box center [383, 463] width 10 height 10
click at [39, 475] on icon at bounding box center [41, 480] width 10 height 11
click at [21, 467] on span at bounding box center [26, 463] width 10 height 10
click at [169, 479] on span at bounding box center [168, 480] width 2 height 3
click at [167, 482] on span at bounding box center [172, 480] width 10 height 10
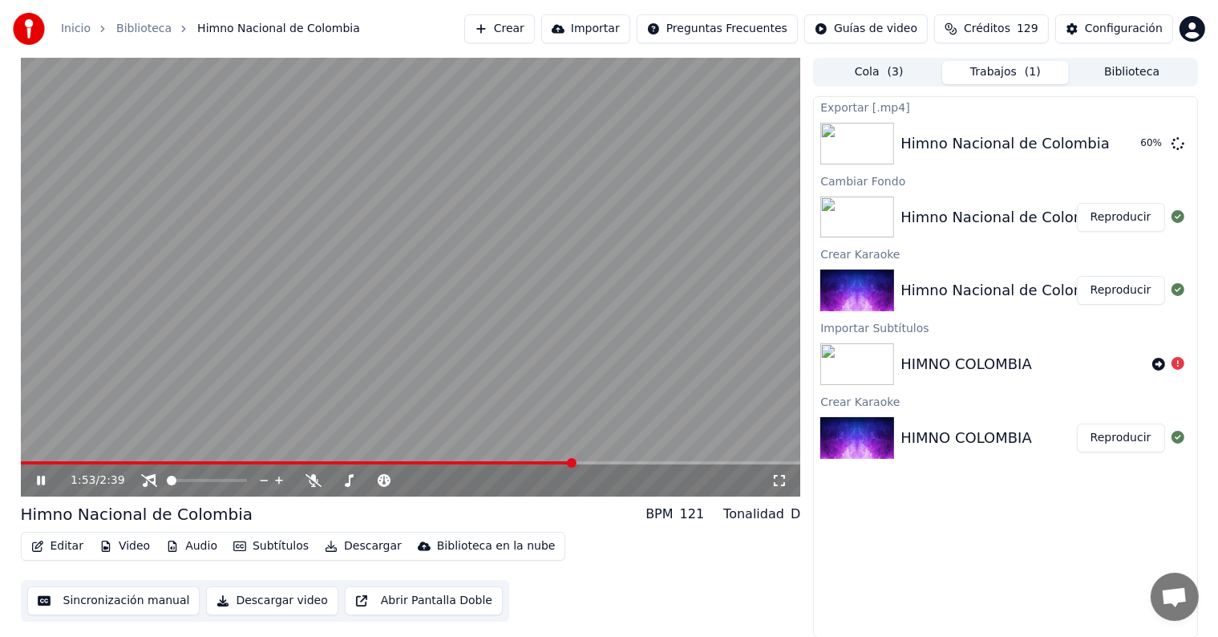
click at [576, 467] on span at bounding box center [572, 463] width 10 height 10
click at [646, 465] on div "1:58 / 2:39" at bounding box center [411, 480] width 780 height 32
click at [701, 467] on span at bounding box center [697, 463] width 10 height 10
click at [718, 462] on span at bounding box center [411, 462] width 780 height 3
click at [743, 462] on span at bounding box center [411, 462] width 780 height 3
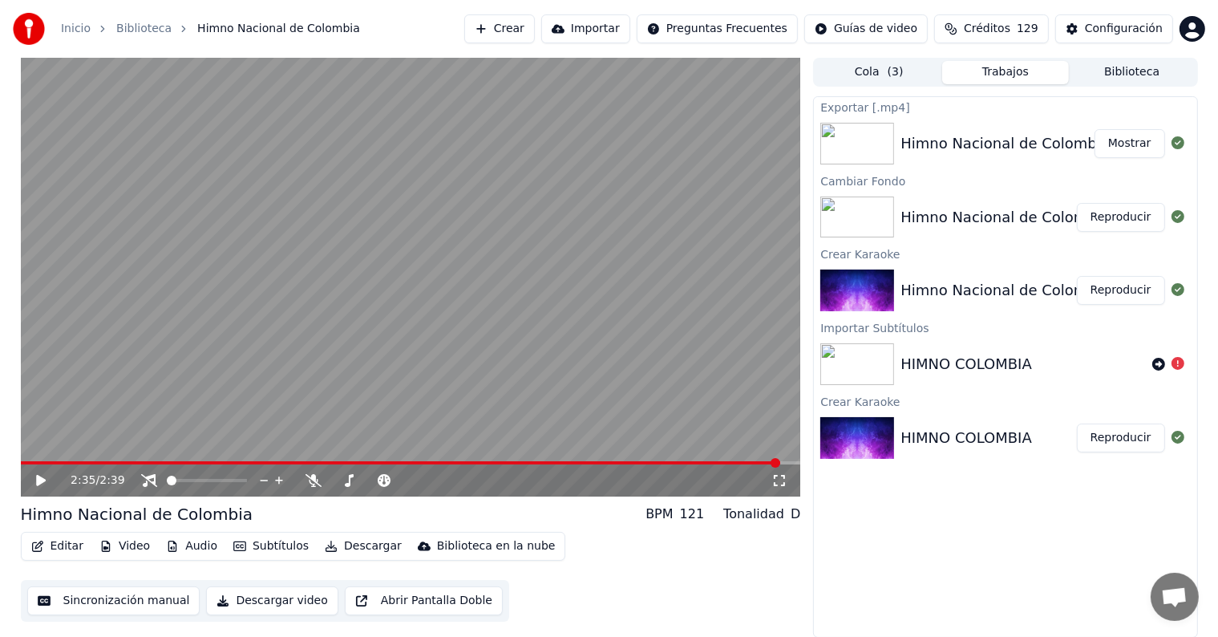
click at [1129, 144] on button "Mostrar" at bounding box center [1129, 143] width 71 height 29
